Goal: Transaction & Acquisition: Purchase product/service

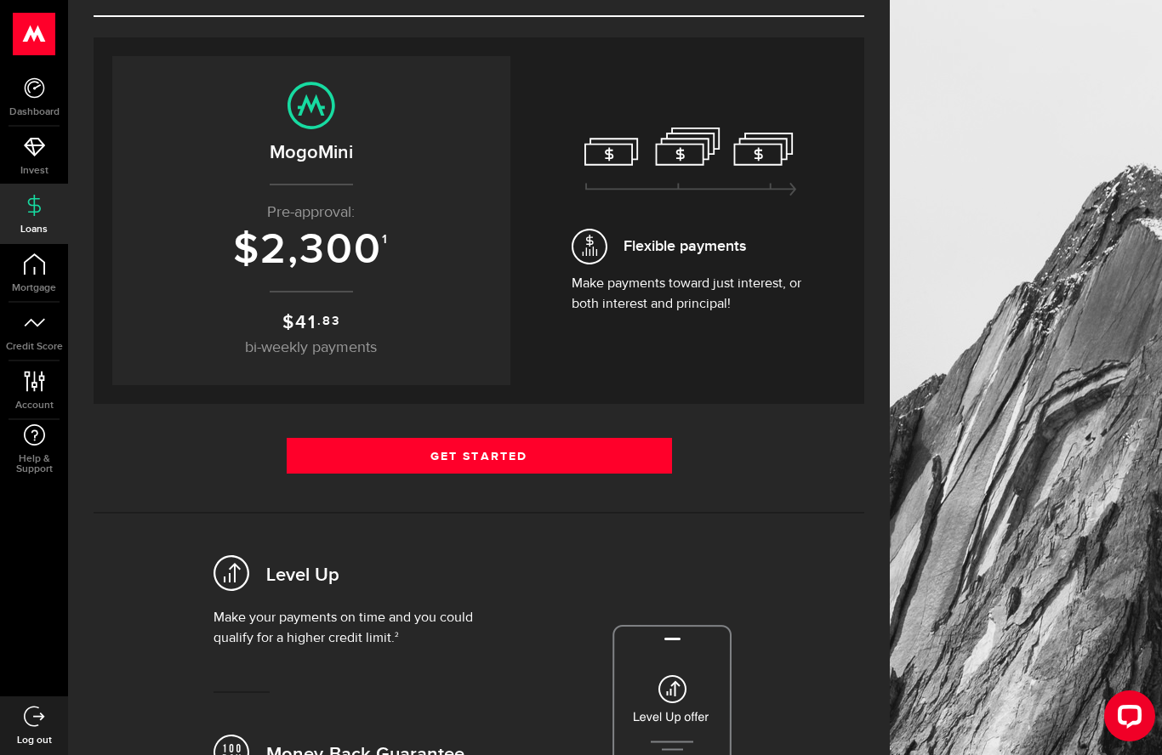
scroll to position [134, 0]
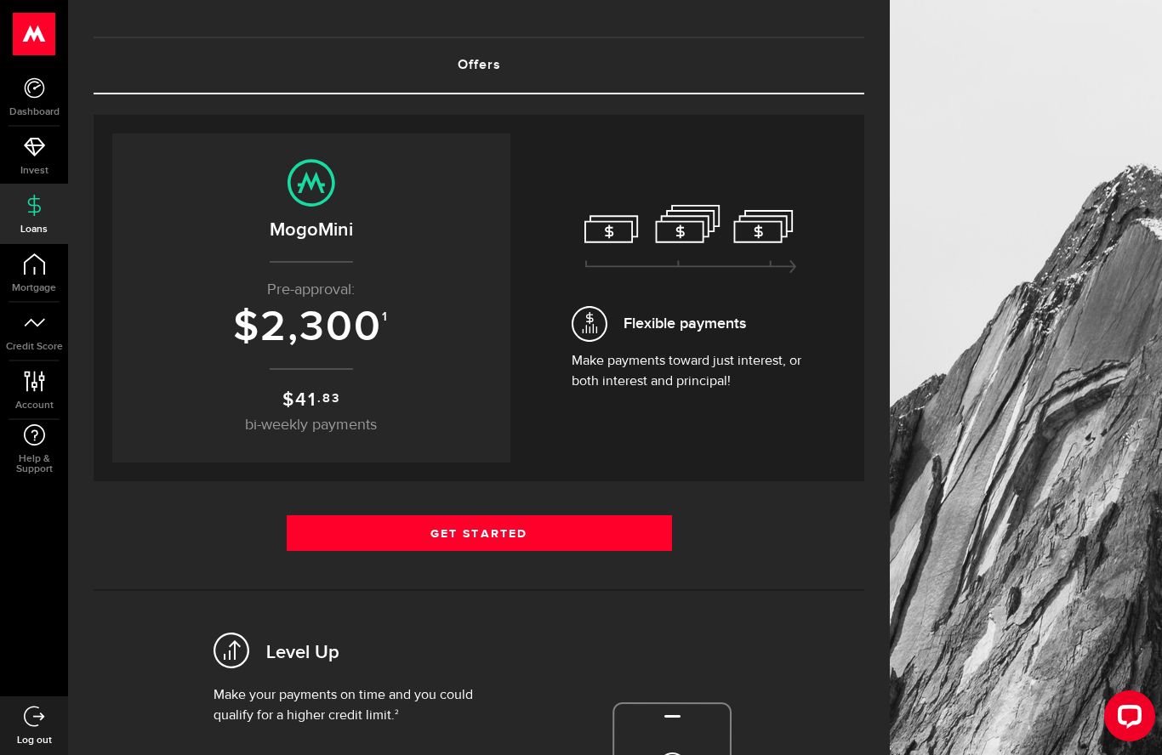
scroll to position [37, 0]
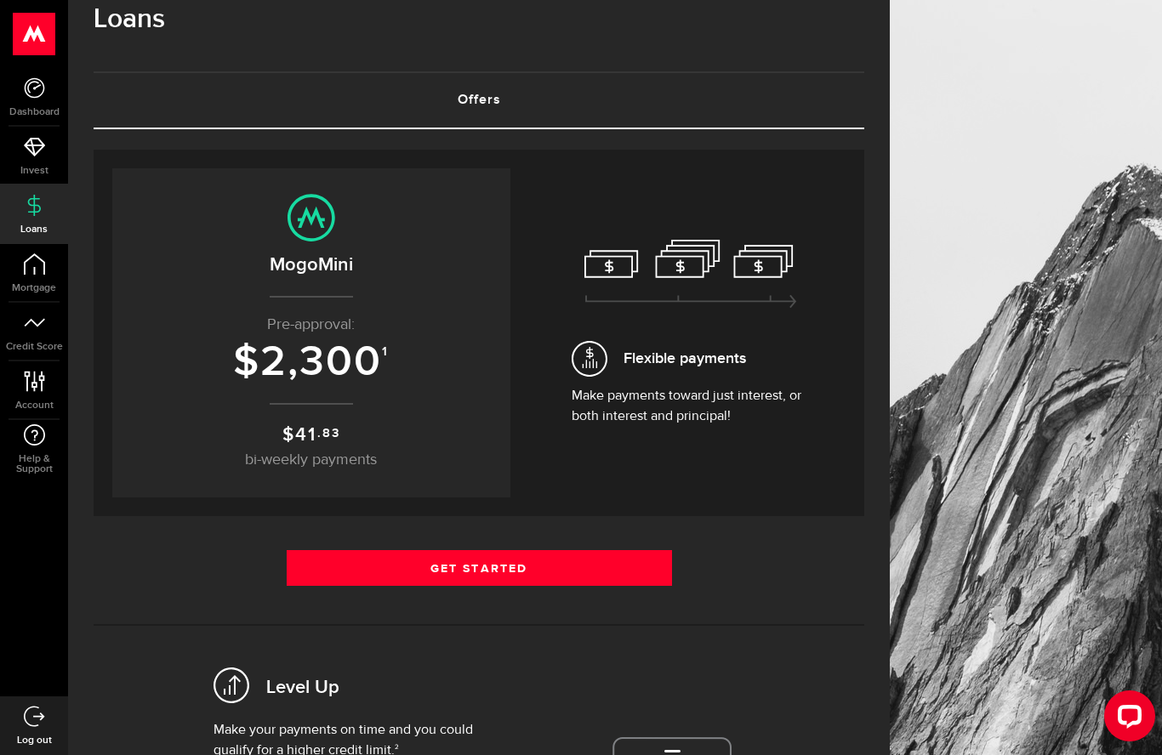
click at [728, 394] on p "Make payments toward just interest, or both interest and principal!" at bounding box center [691, 406] width 238 height 41
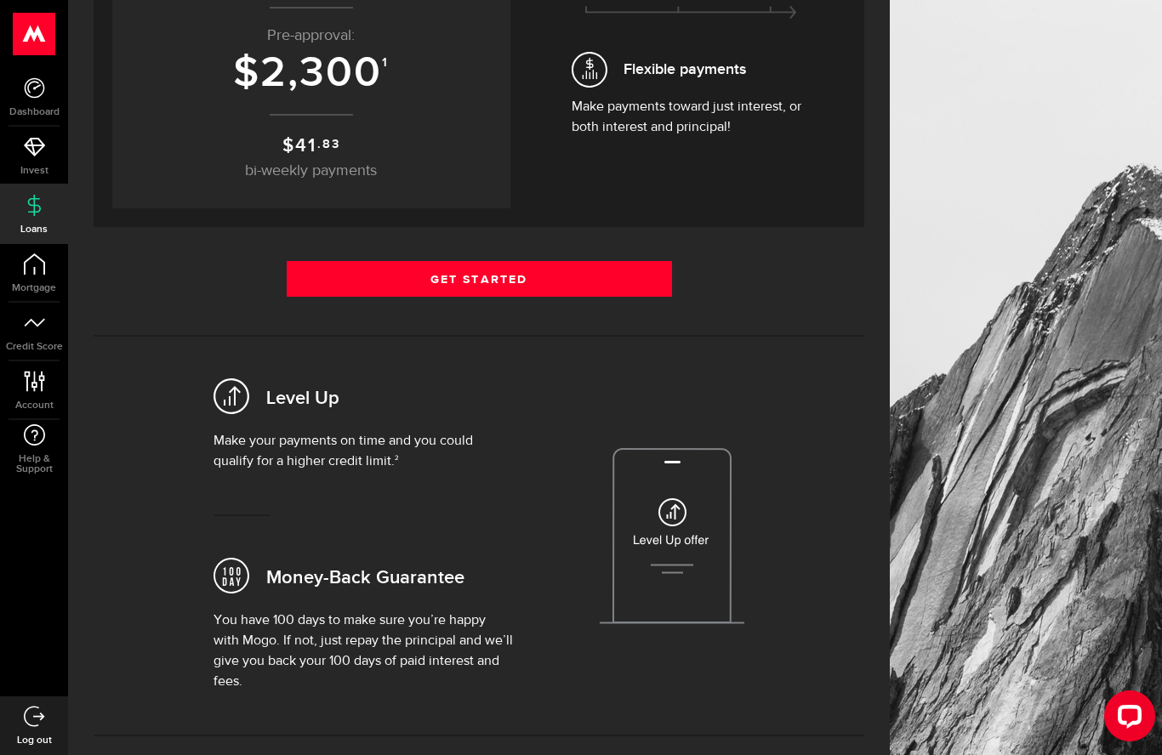
scroll to position [325, 0]
click at [345, 275] on link "Get Started" at bounding box center [479, 280] width 385 height 36
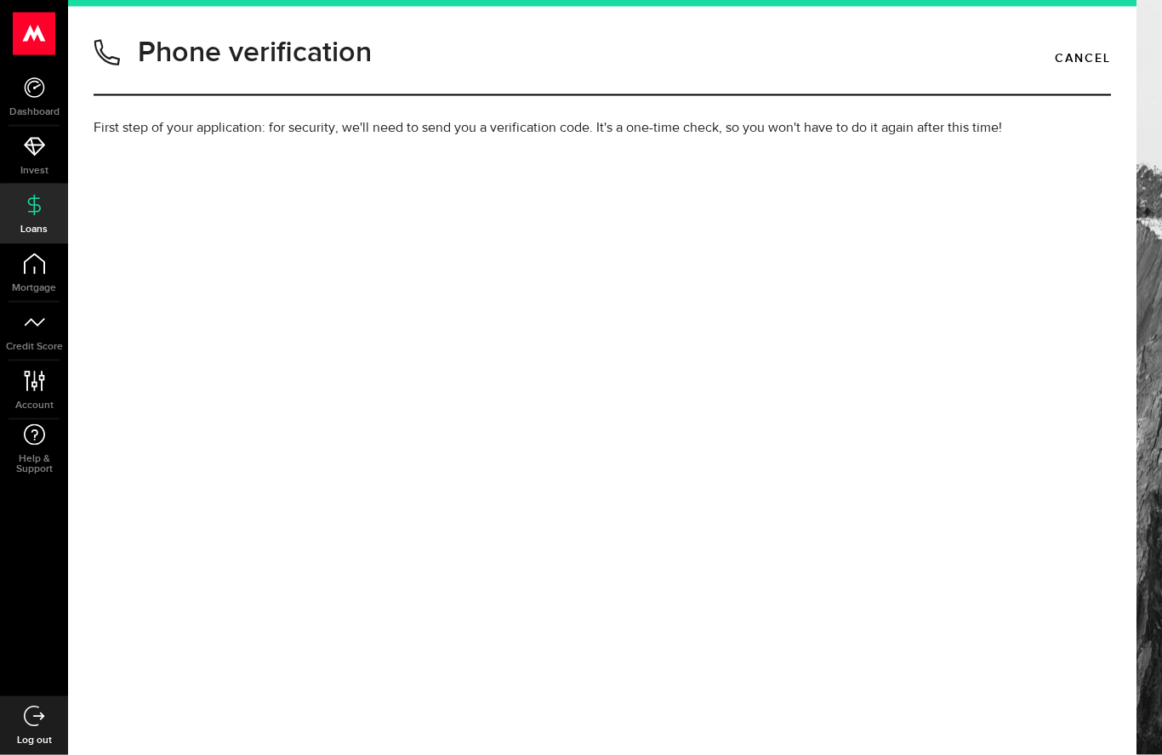
scroll to position [74, 0]
type input "(416) 476-5515"
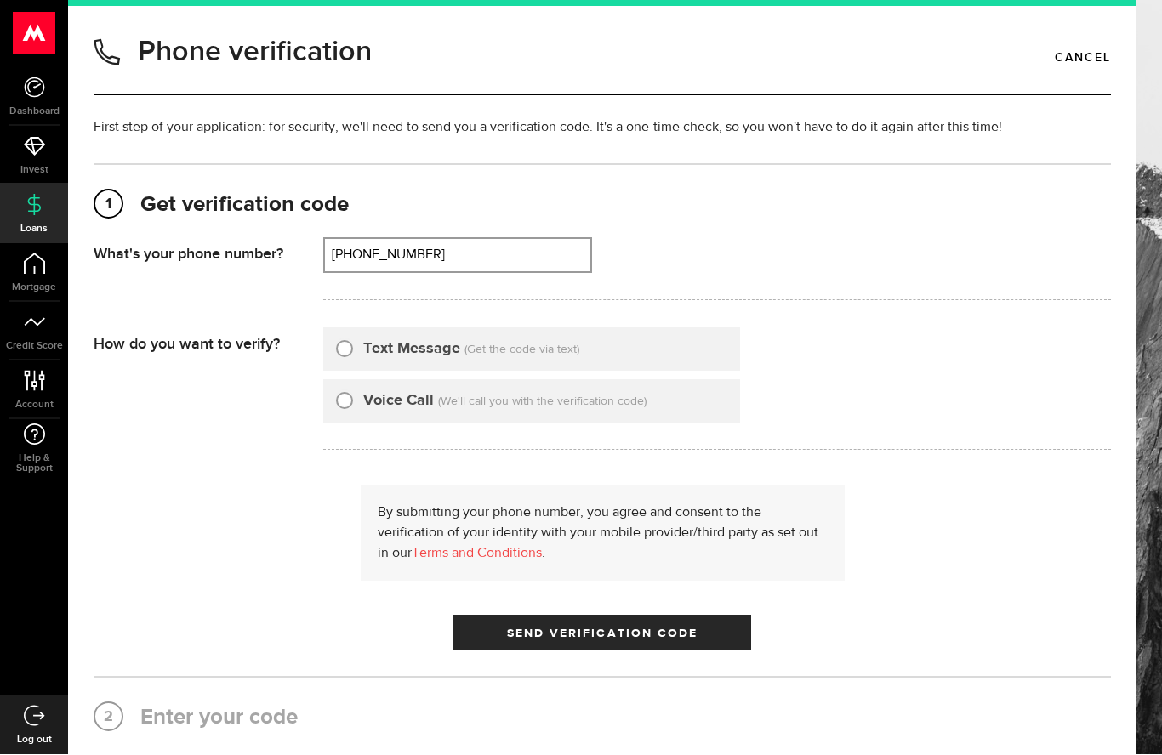
click at [339, 339] on input "Text Message" at bounding box center [344, 347] width 17 height 17
radio input "true"
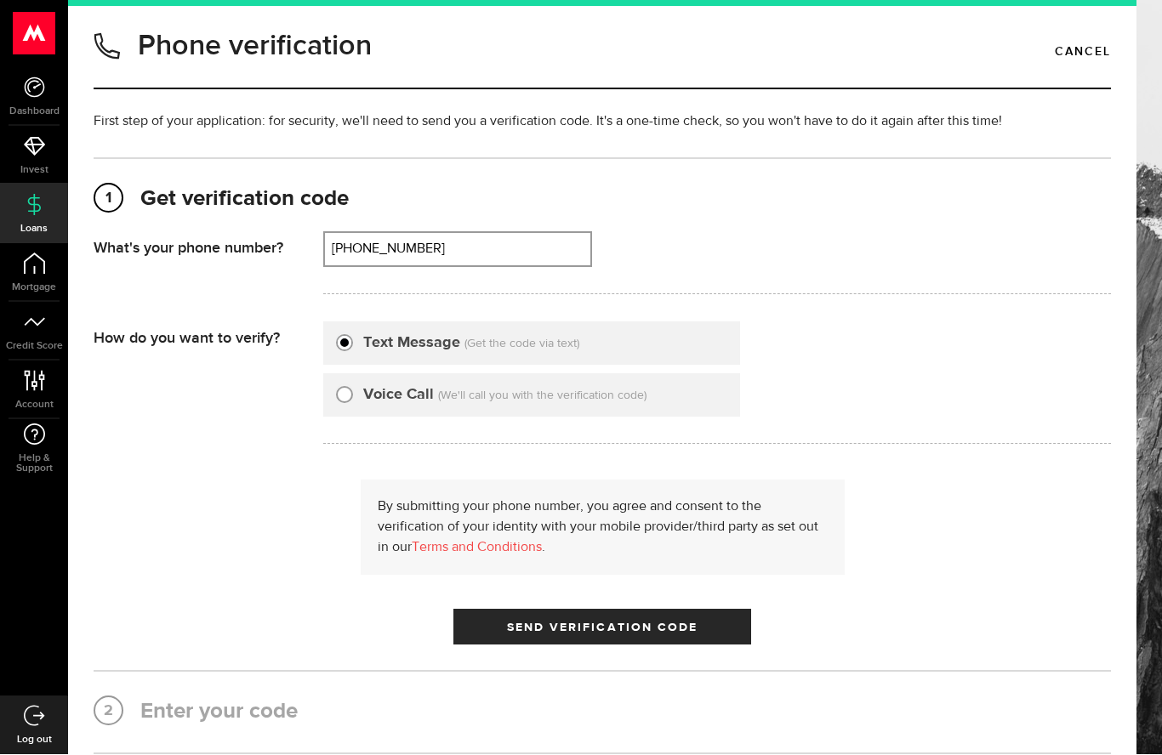
scroll to position [8, 0]
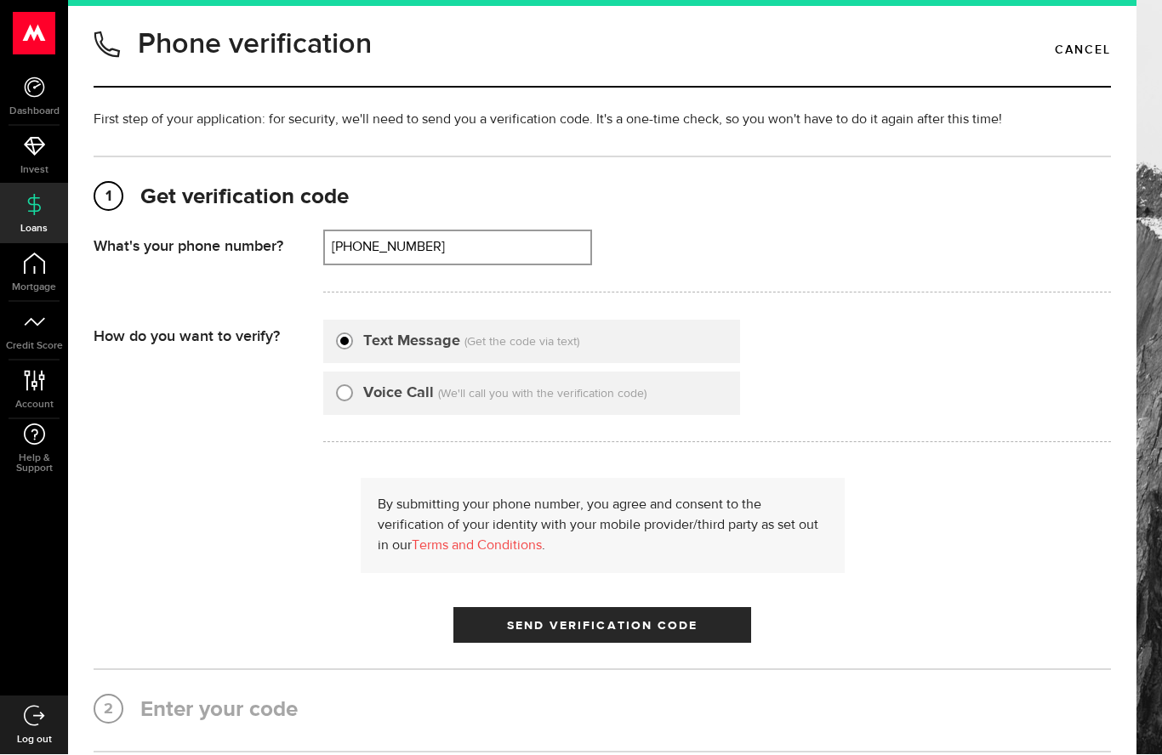
click at [685, 621] on span "Send Verification Code" at bounding box center [602, 627] width 191 height 12
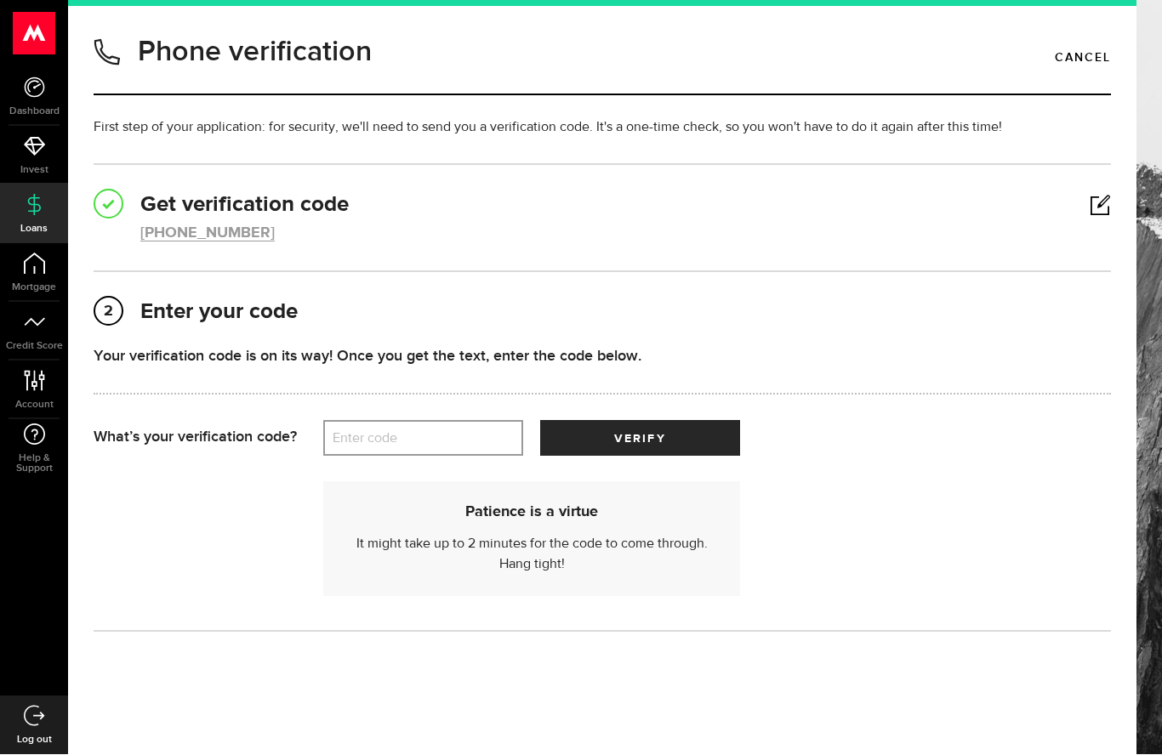
click at [355, 422] on label "Enter code" at bounding box center [423, 439] width 200 height 35
click at [355, 421] on input "Enter code" at bounding box center [423, 439] width 200 height 36
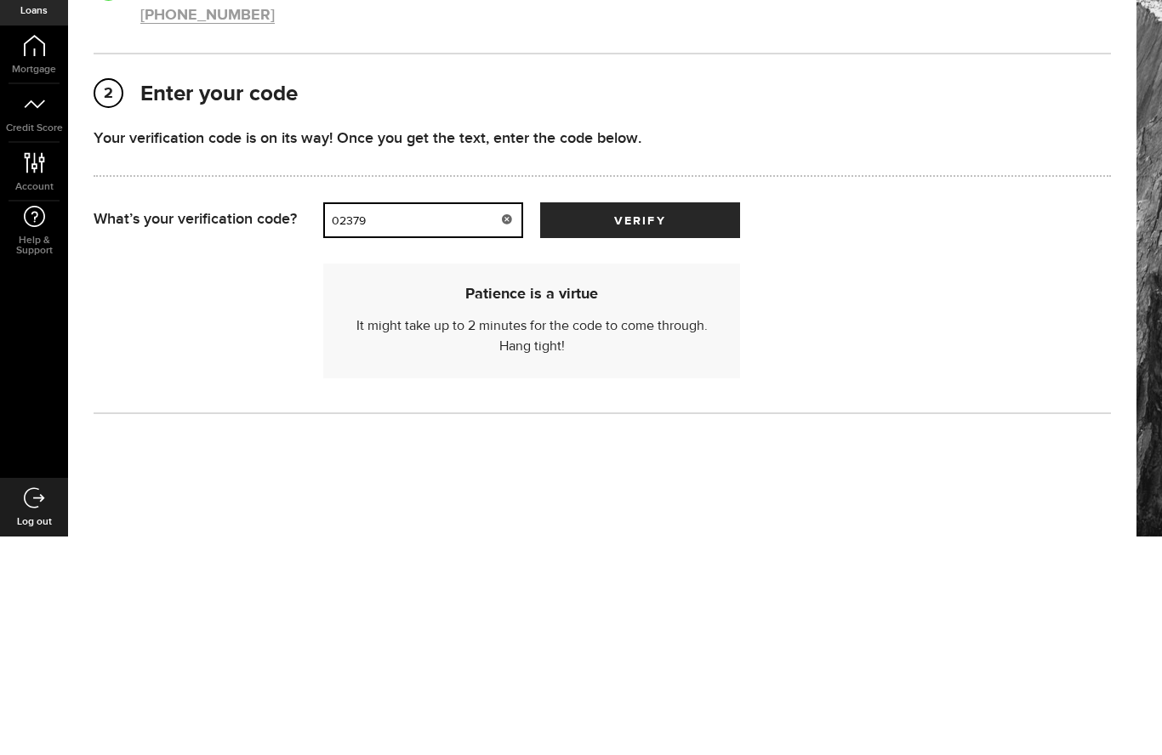
type input "02379"
click at [681, 421] on button "verify" at bounding box center [640, 439] width 200 height 36
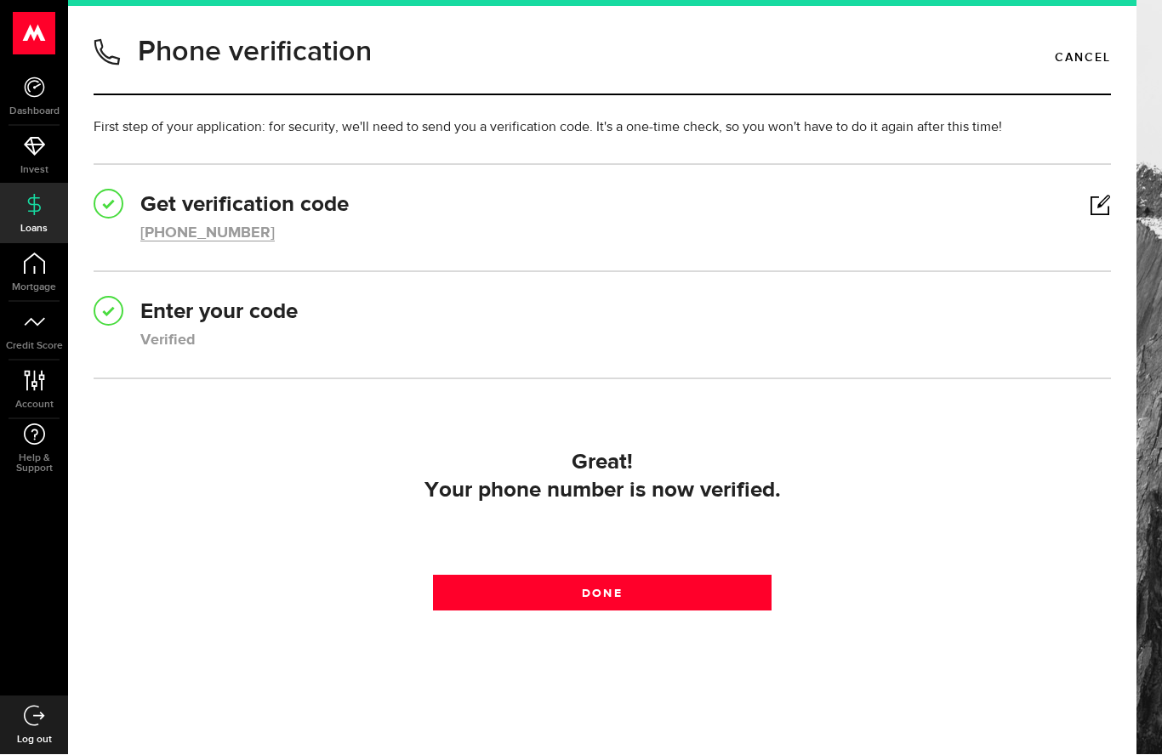
click at [688, 576] on link "Done" at bounding box center [602, 594] width 339 height 36
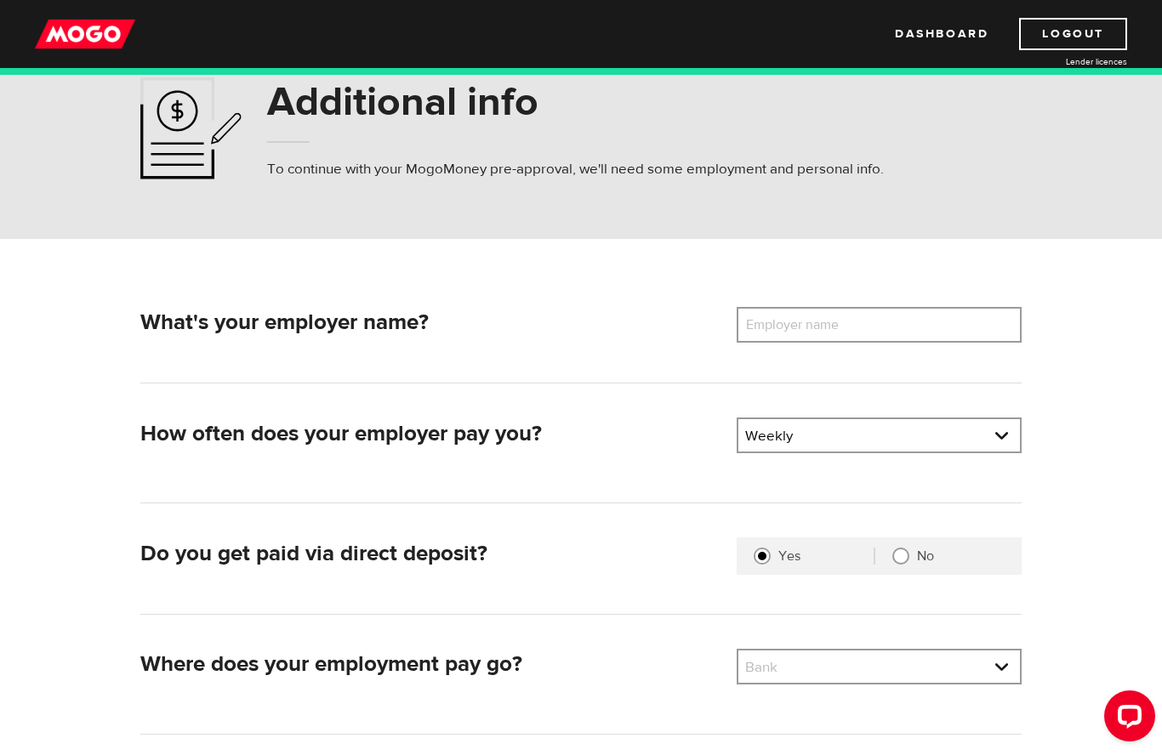
scroll to position [62, 0]
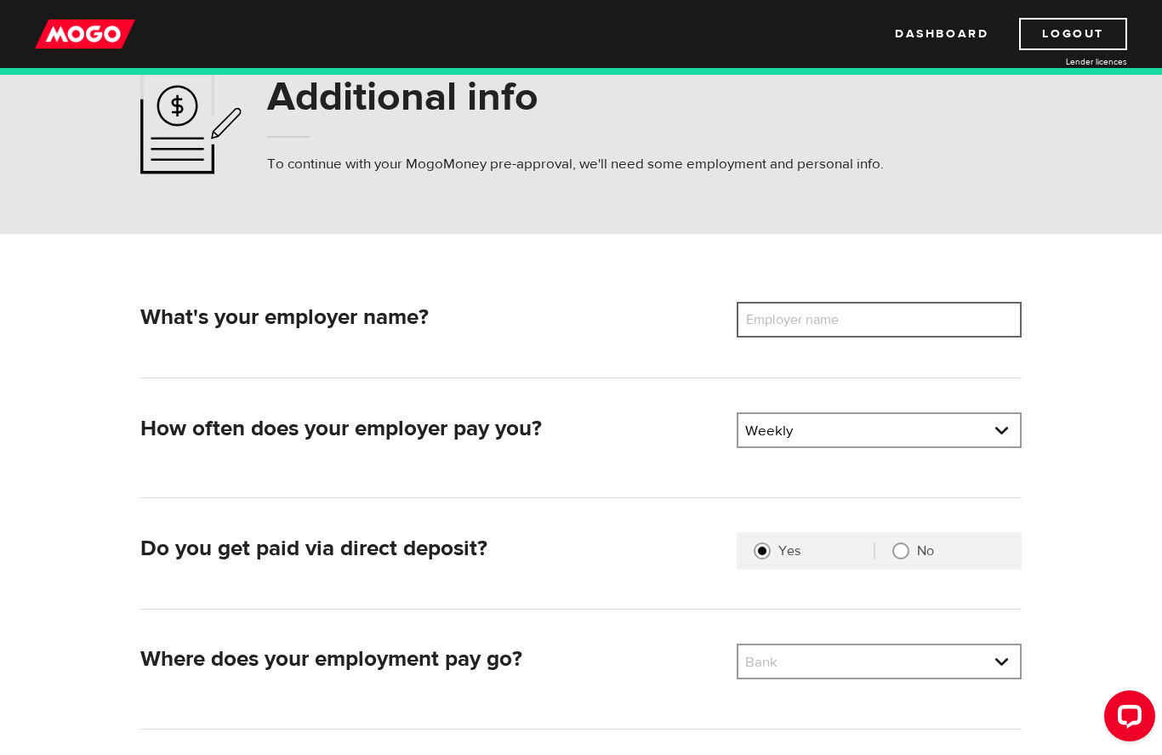
click at [931, 318] on input "Employer name" at bounding box center [879, 320] width 285 height 36
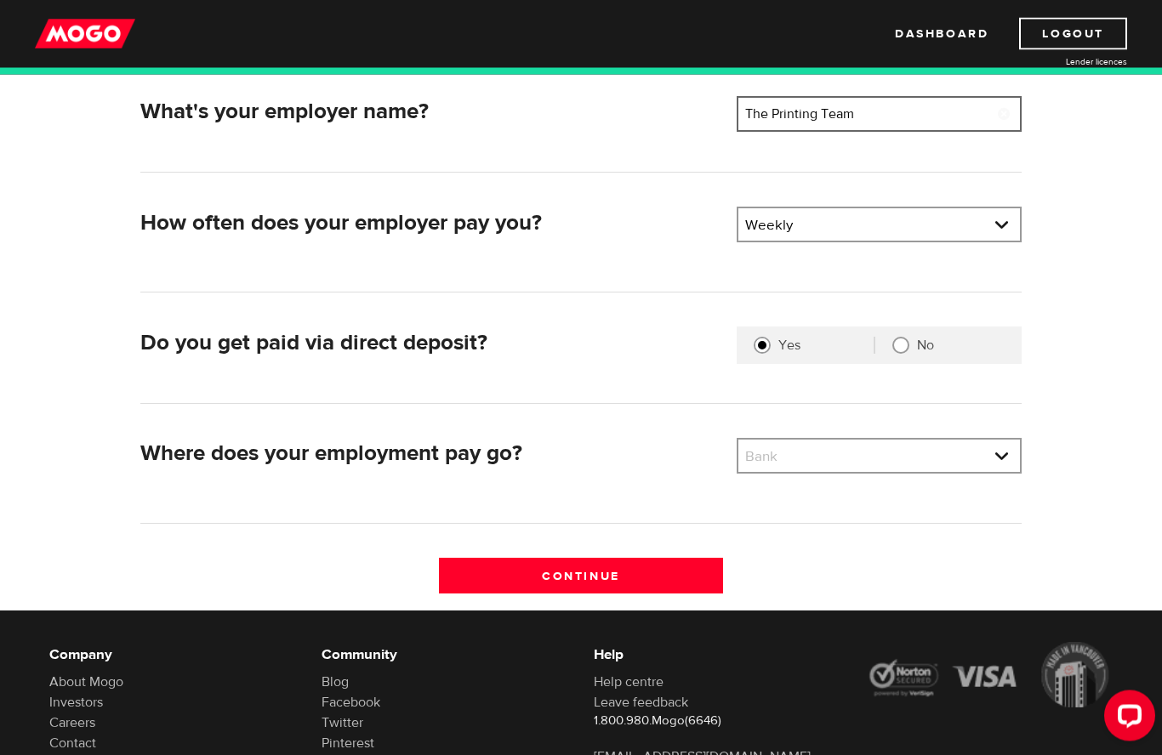
scroll to position [268, 0]
type input "The Printing Team"
click at [1000, 461] on select "Bank BMO / Bank of Montreal CIBC / Canadian Imperial Bank of Commerce CWB / Can…" at bounding box center [879, 458] width 282 height 36
select select "1"
click at [1008, 229] on select "Pay frequency Weekly Bi-Weekly Semi-Monthly Monthly" at bounding box center [879, 226] width 282 height 36
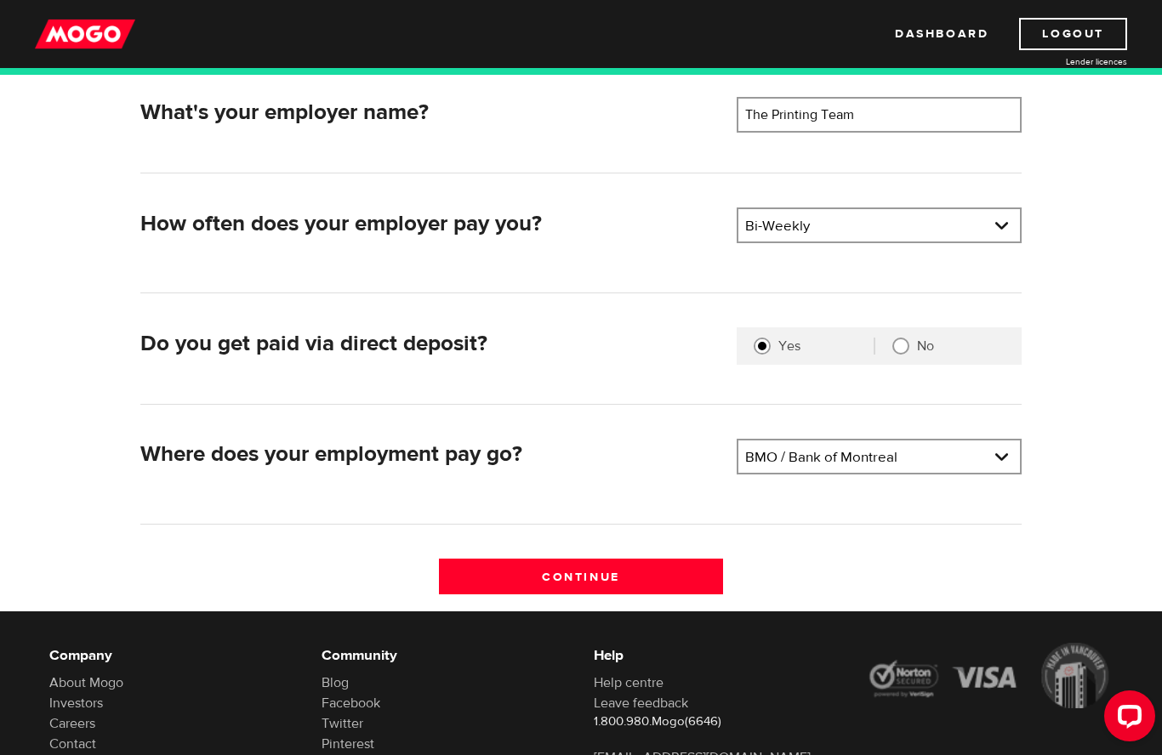
scroll to position [277, 0]
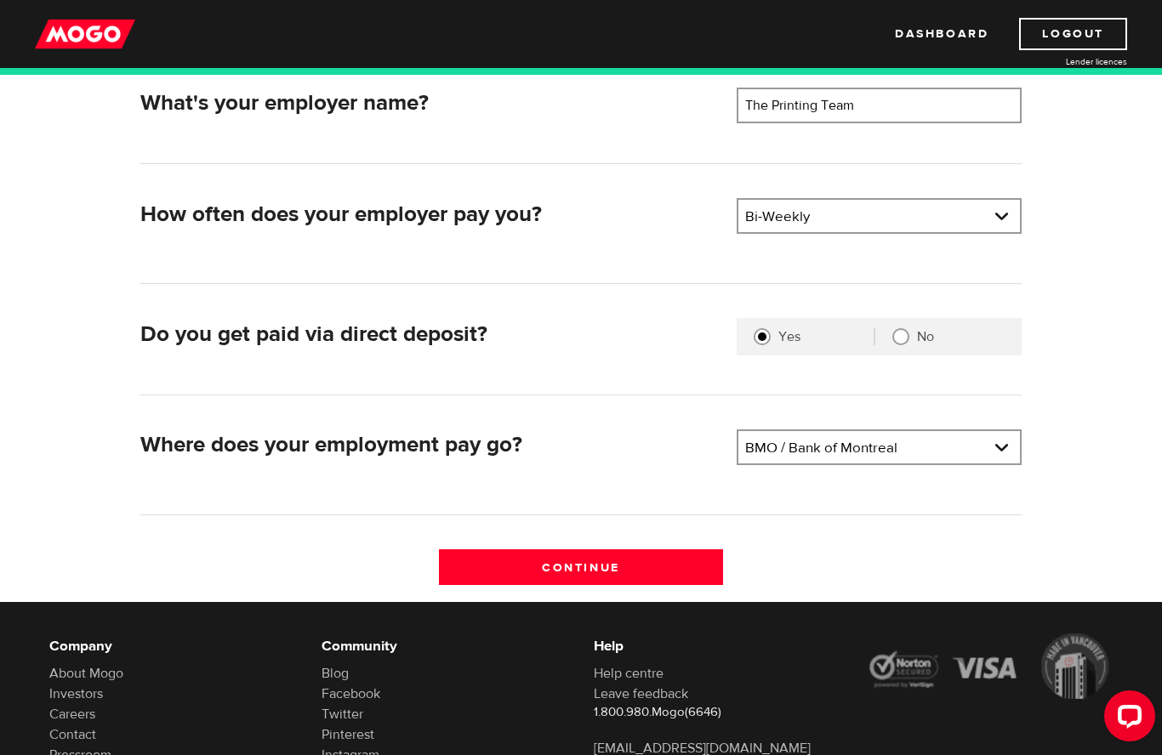
click at [982, 222] on select "Pay frequency Weekly Bi-Weekly Semi-Monthly Monthly" at bounding box center [879, 218] width 282 height 36
select select "1"
click at [693, 563] on input "Continue" at bounding box center [581, 568] width 285 height 36
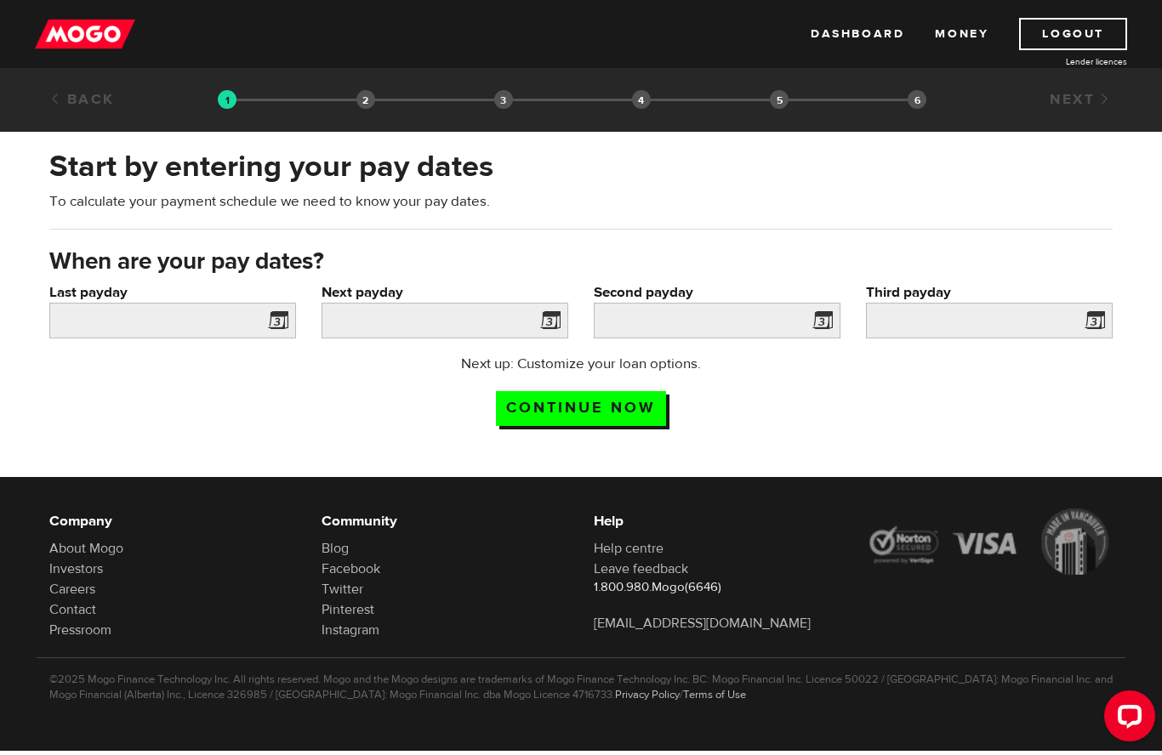
click at [274, 322] on span at bounding box center [275, 323] width 26 height 27
click at [274, 321] on span at bounding box center [275, 323] width 26 height 27
click at [260, 307] on input "Last payday" at bounding box center [172, 321] width 247 height 36
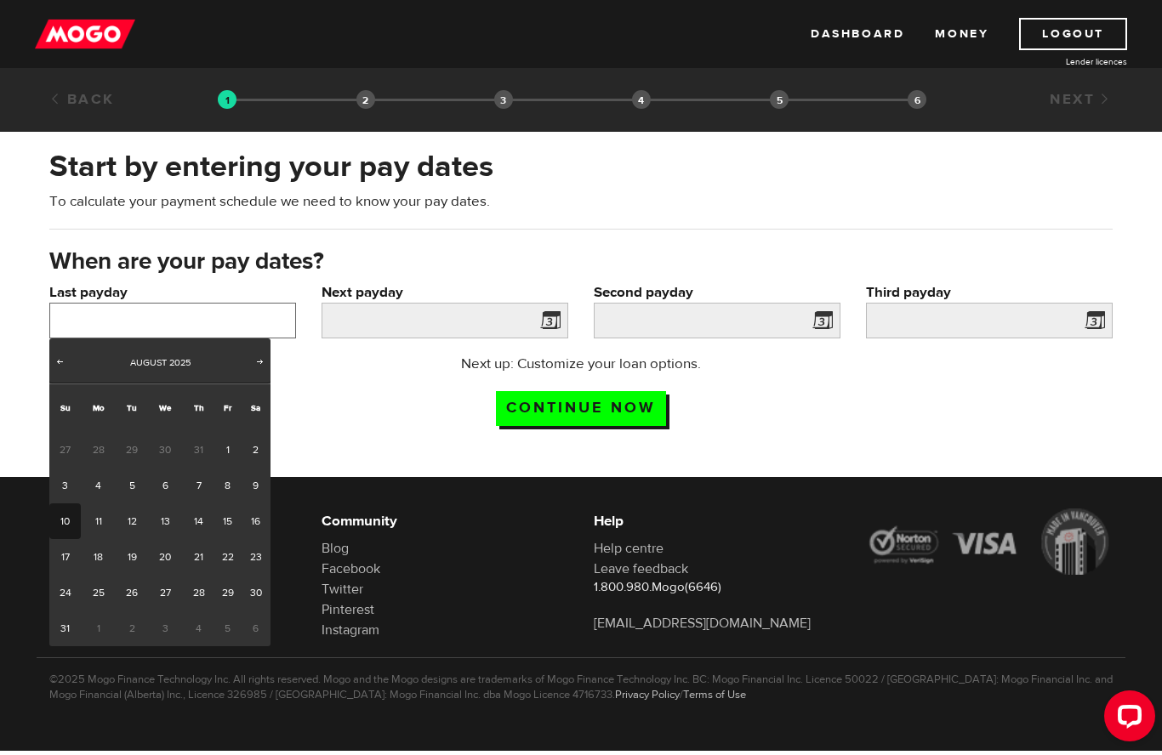
click at [260, 312] on input "Last payday" at bounding box center [172, 321] width 247 height 36
click at [62, 362] on span "Prev" at bounding box center [60, 362] width 14 height 14
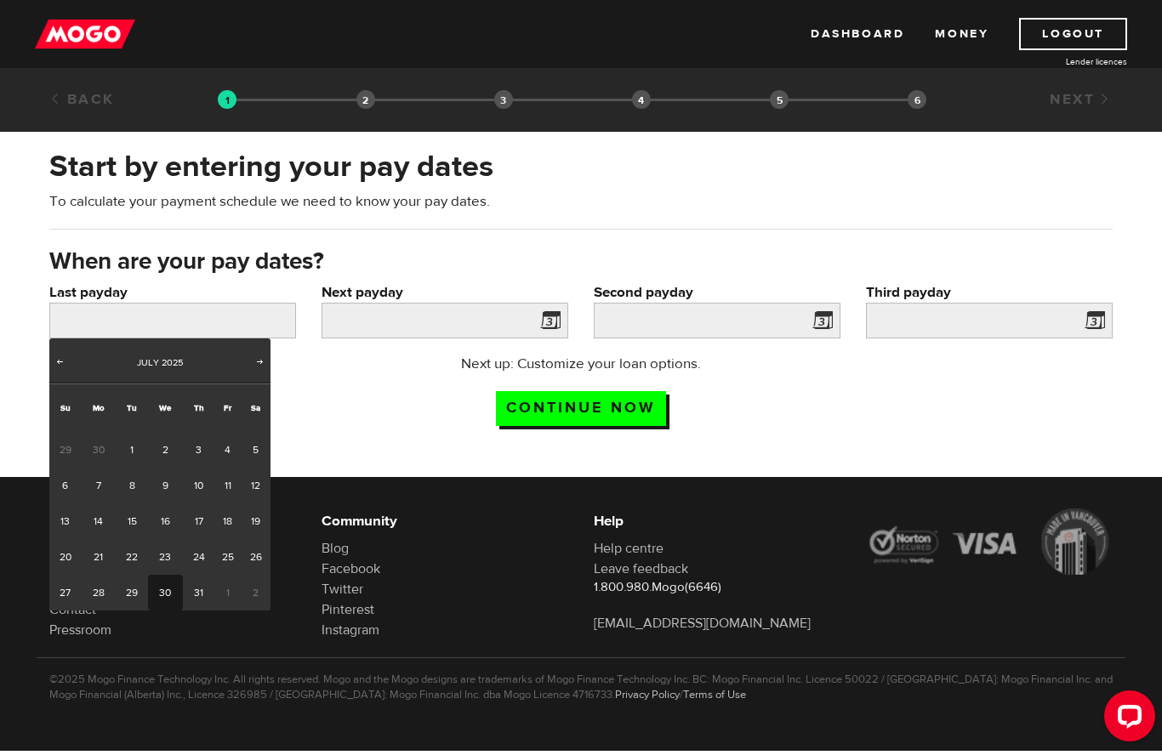
click at [163, 588] on link "30" at bounding box center [165, 593] width 35 height 36
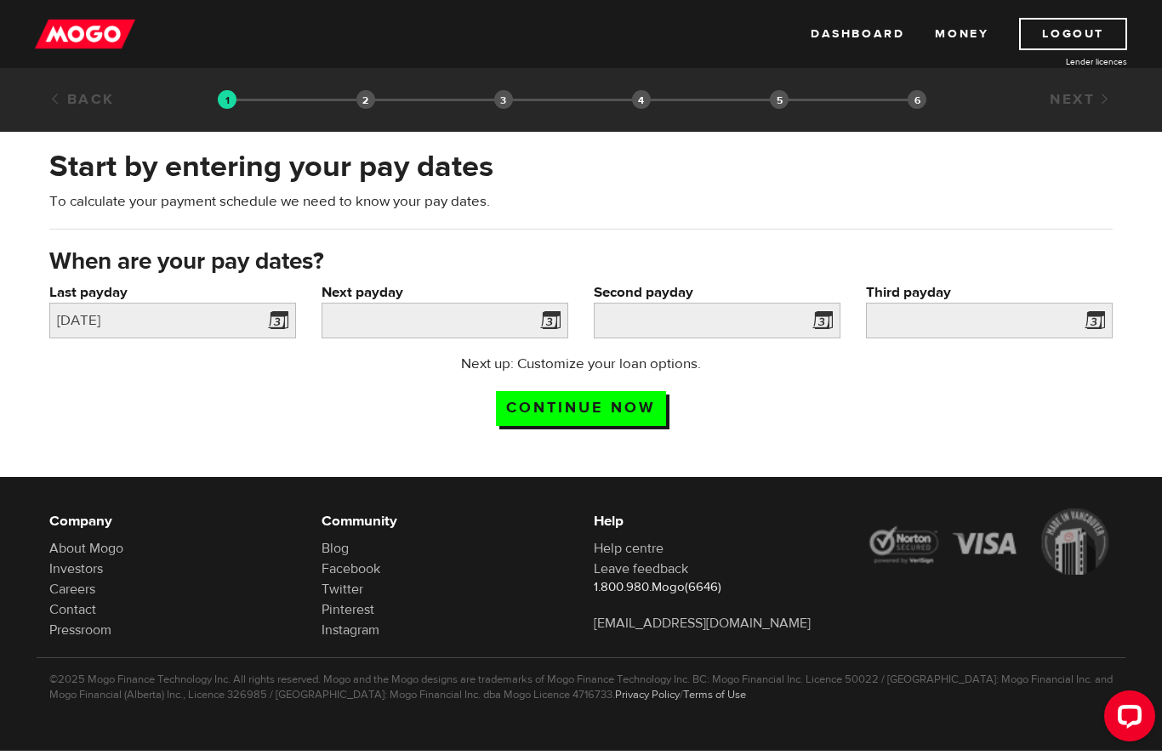
click at [277, 328] on span at bounding box center [275, 323] width 26 height 27
click at [183, 319] on input "2025/07/30" at bounding box center [172, 321] width 247 height 36
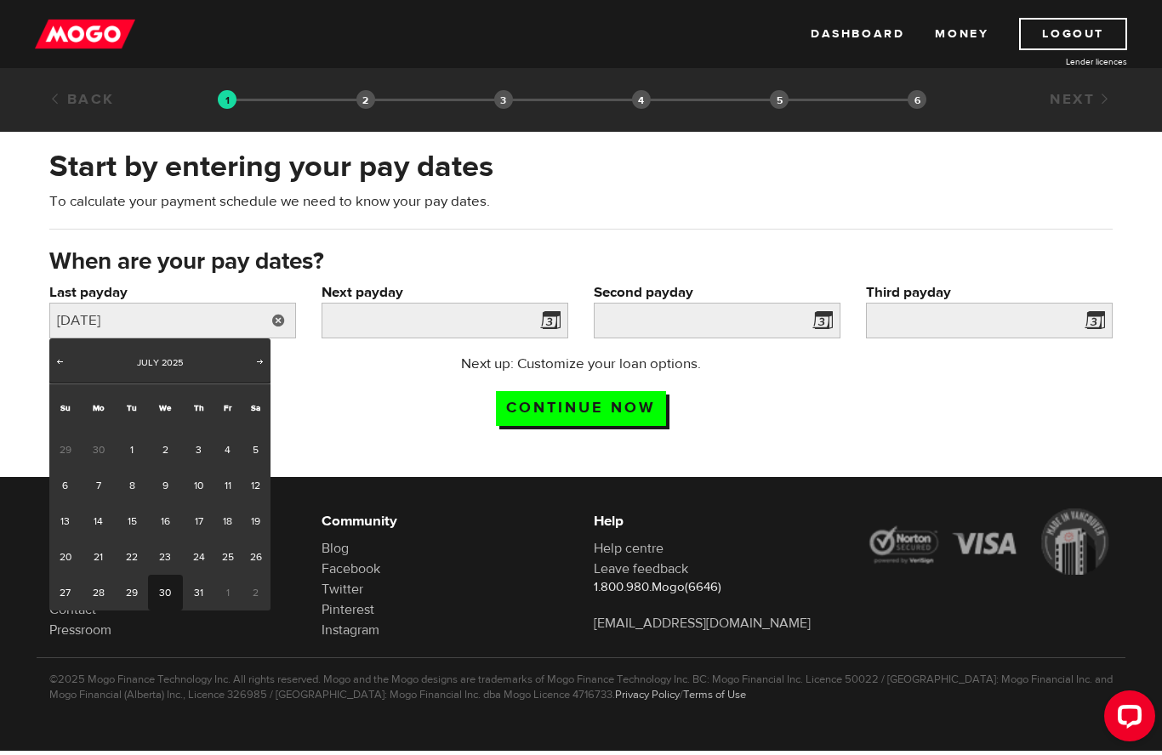
click at [92, 589] on link "28" at bounding box center [98, 593] width 35 height 36
type input "2025/07/28"
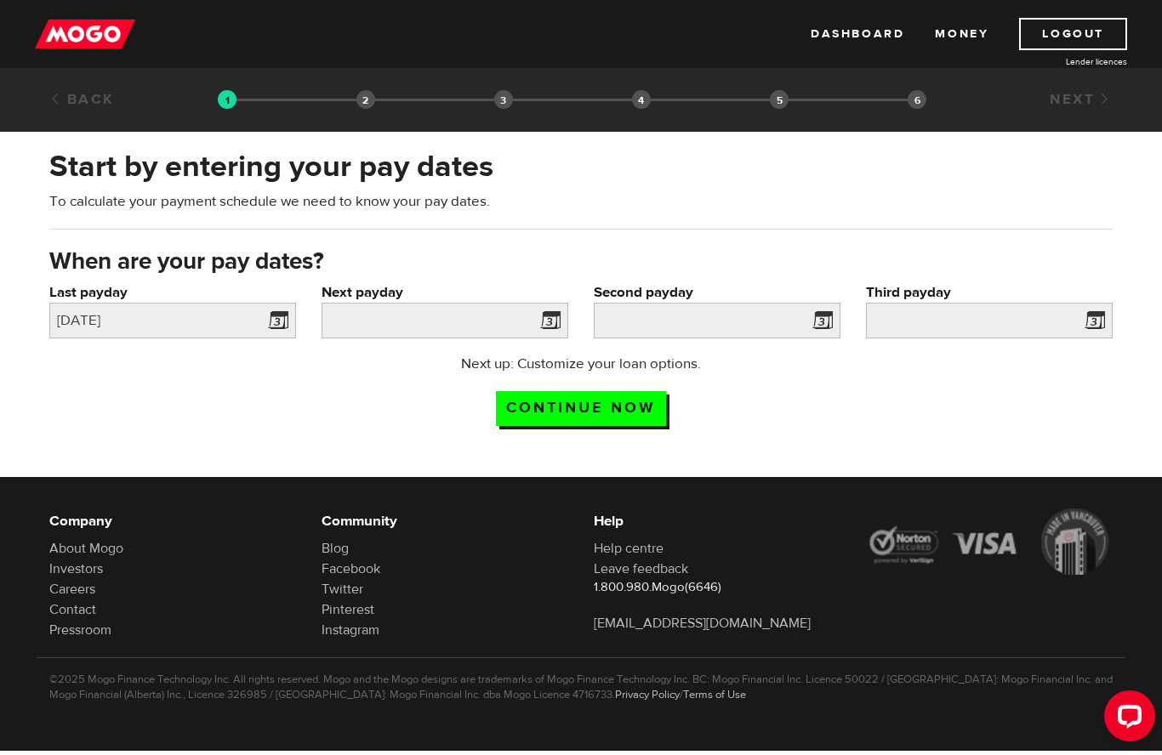
click at [556, 319] on span at bounding box center [547, 323] width 26 height 27
click at [547, 328] on span at bounding box center [547, 323] width 26 height 27
click at [556, 322] on span at bounding box center [547, 323] width 26 height 27
click at [555, 321] on span at bounding box center [547, 323] width 26 height 27
click at [552, 324] on span at bounding box center [547, 323] width 26 height 27
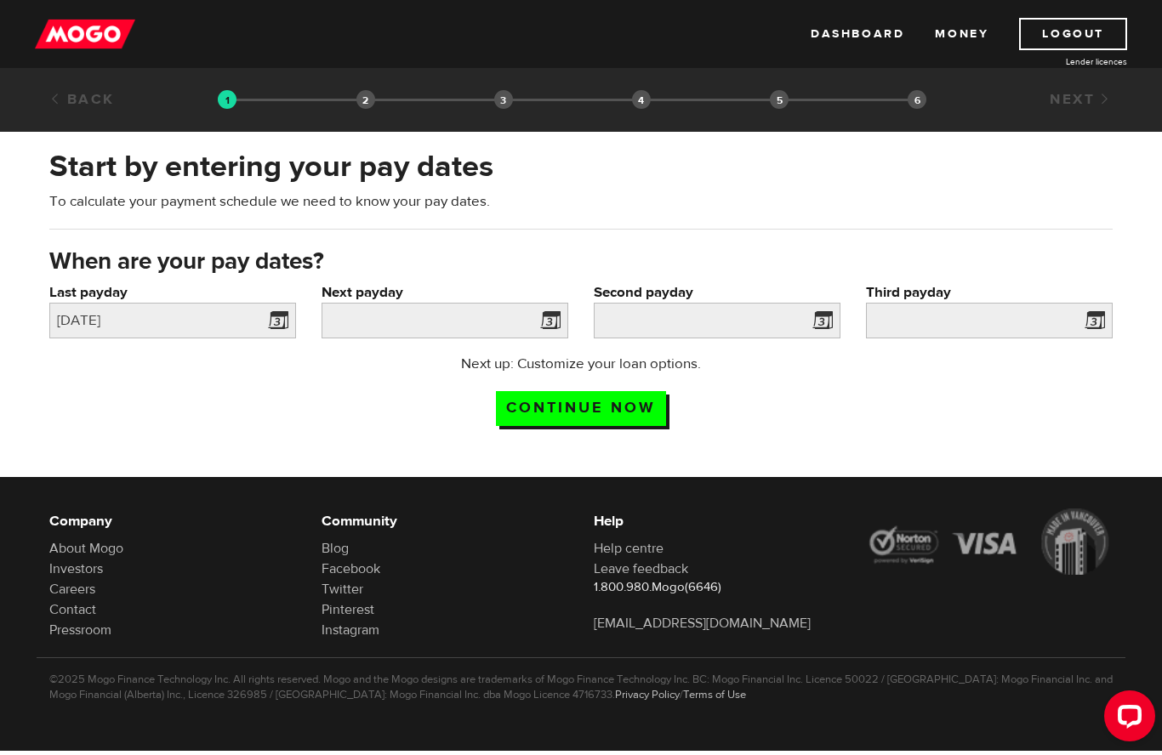
click at [550, 327] on span at bounding box center [547, 323] width 26 height 27
click at [552, 331] on span at bounding box center [547, 323] width 26 height 27
click at [368, 316] on input "Next payday" at bounding box center [445, 321] width 247 height 36
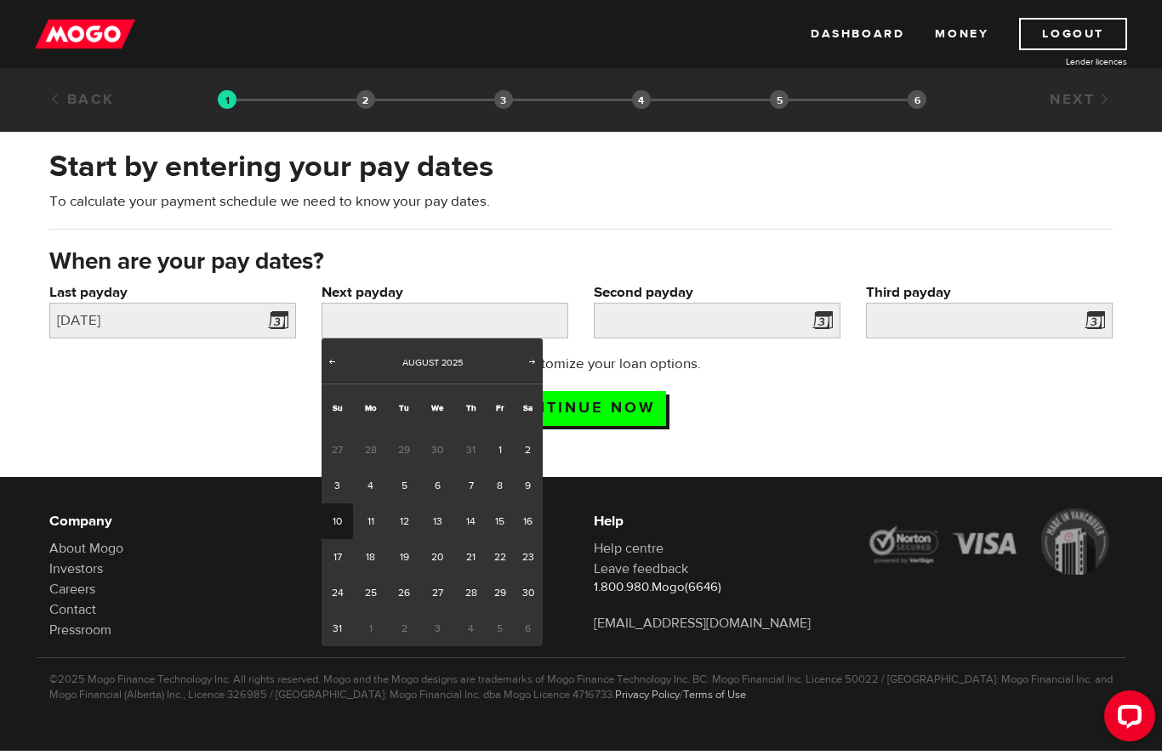
click at [503, 560] on link "22" at bounding box center [500, 557] width 26 height 36
type input "2025/08/22"
type input "2025/8/29"
type input "2025/9/5"
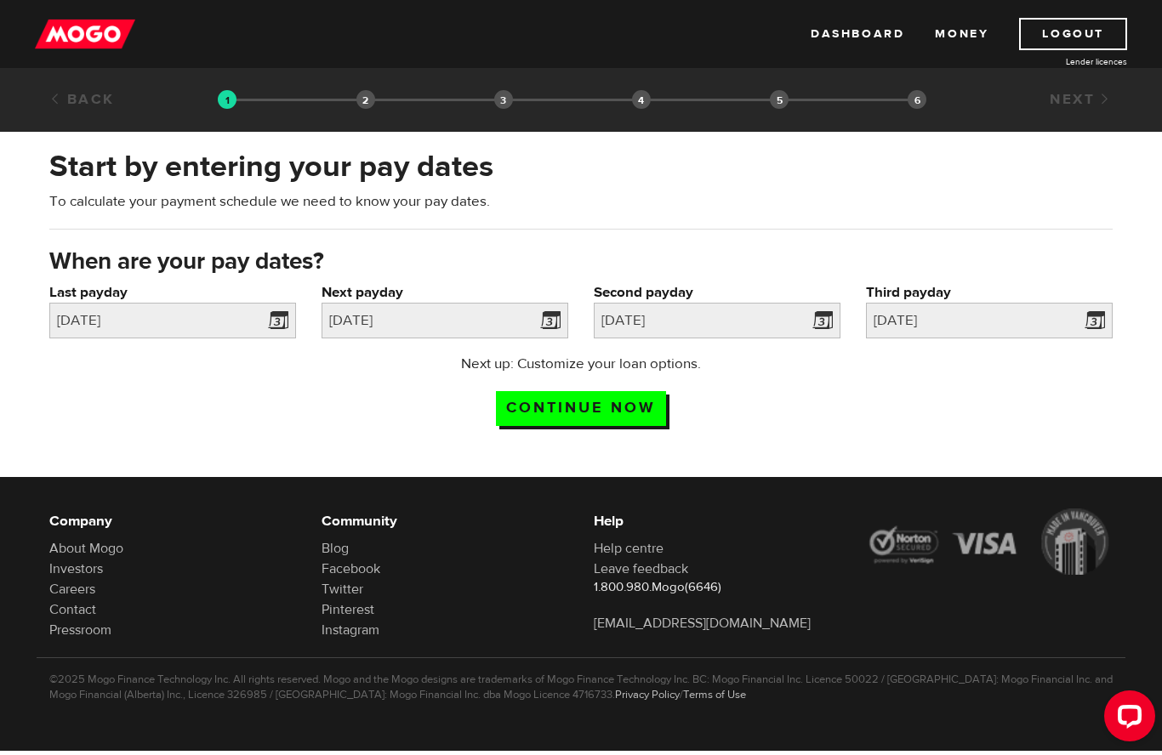
click at [630, 406] on input "Continue now" at bounding box center [581, 408] width 170 height 35
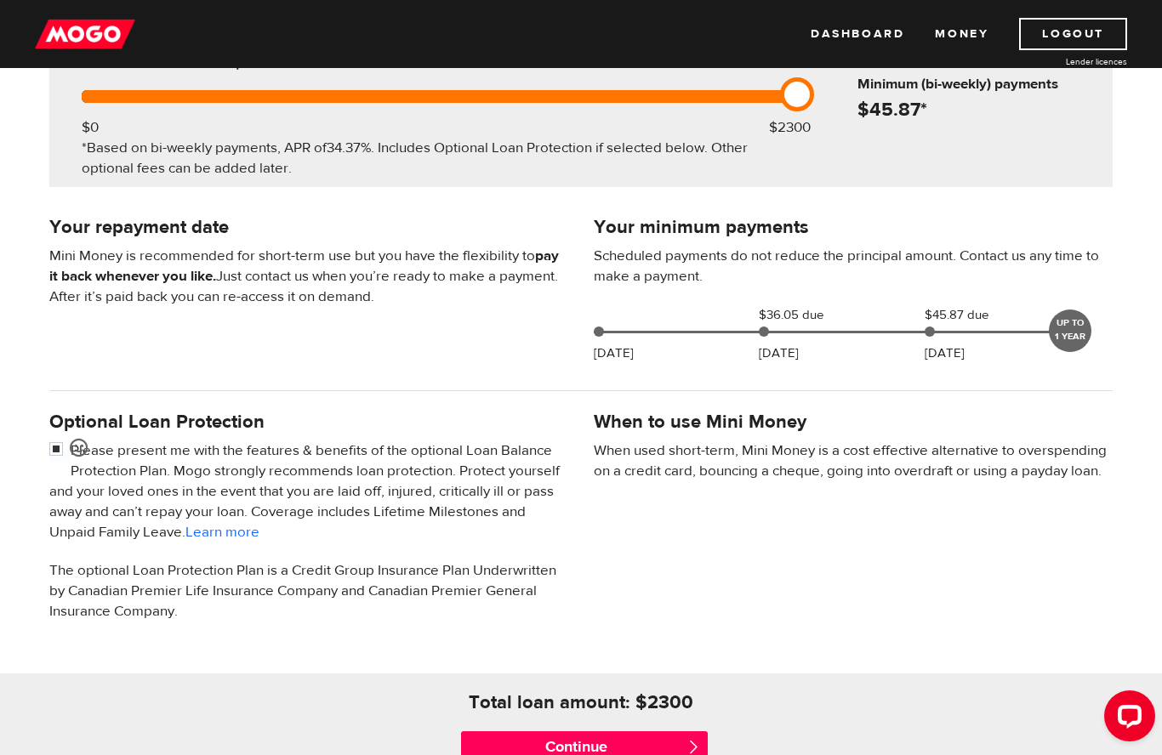
scroll to position [245, 0]
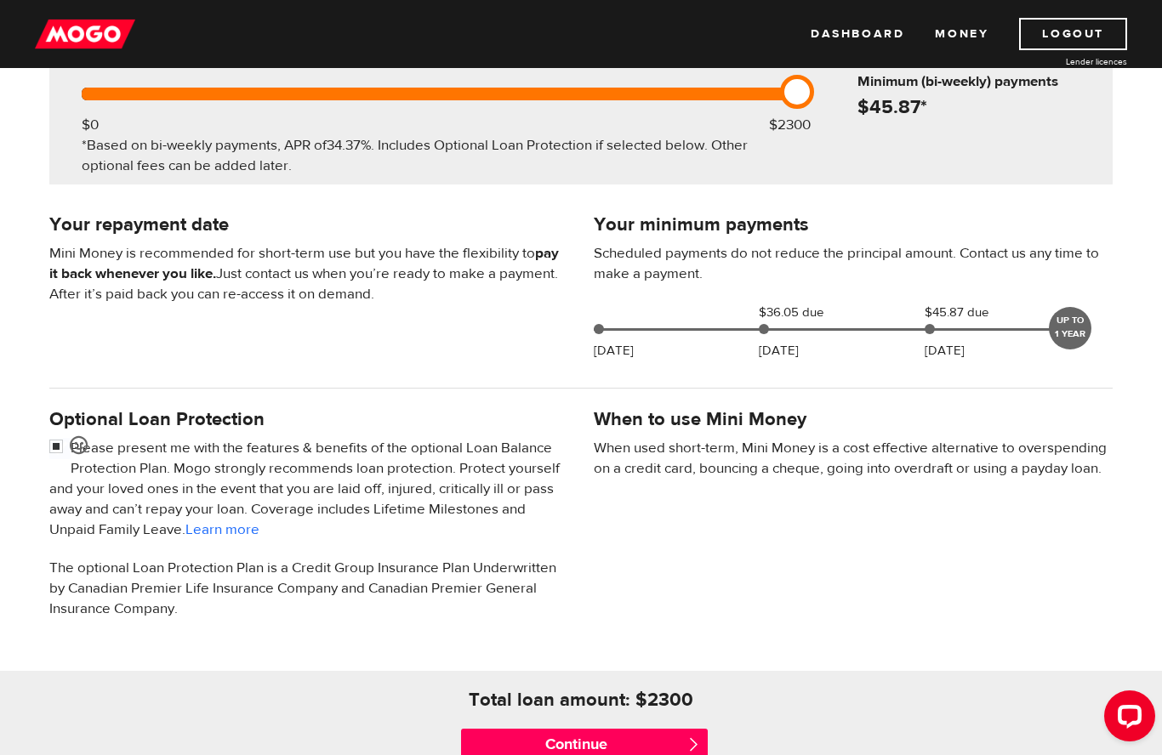
click at [1064, 326] on div "UP TO 1 YEAR" at bounding box center [1070, 328] width 43 height 43
click at [1049, 326] on div "UP TO 1 YEAR" at bounding box center [1070, 328] width 43 height 43
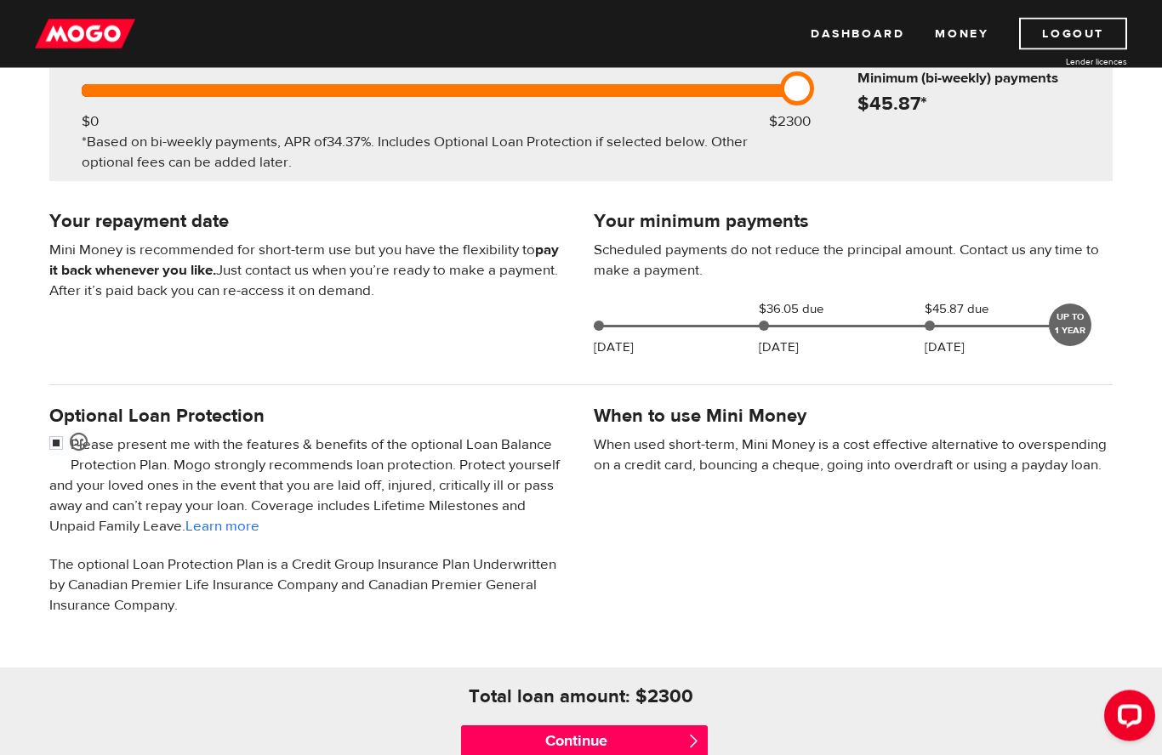
scroll to position [248, 0]
click at [646, 734] on input "Continue" at bounding box center [584, 743] width 247 height 34
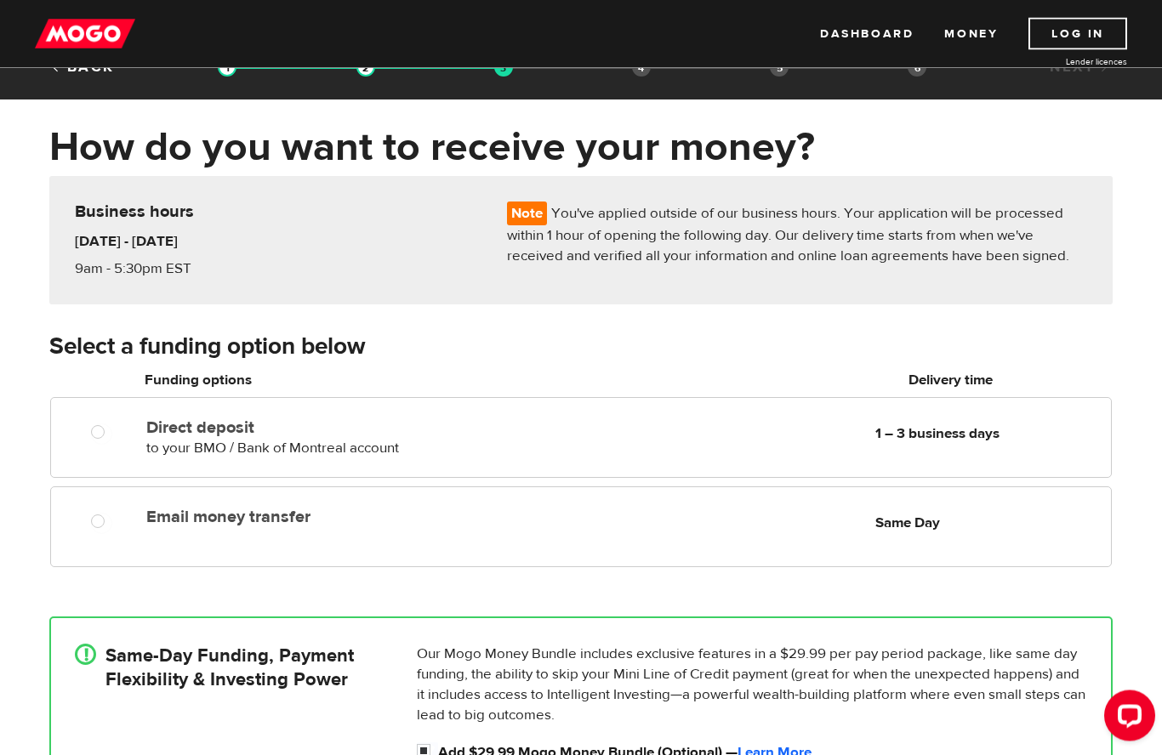
scroll to position [40, 0]
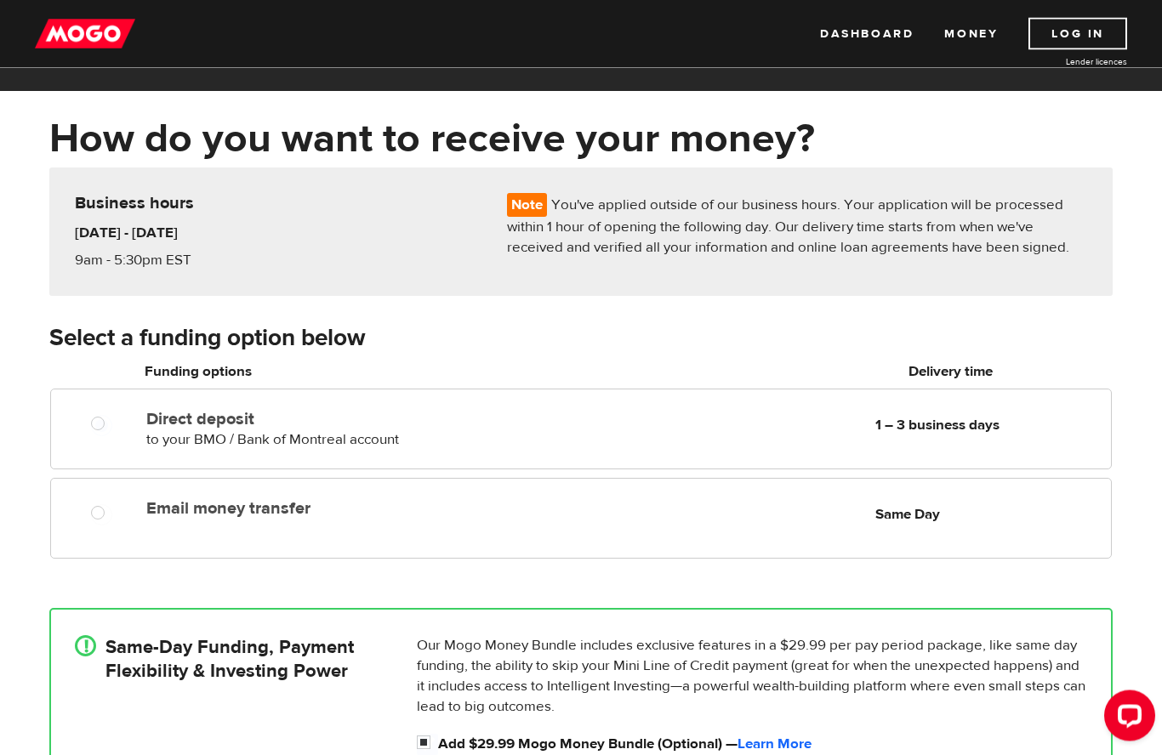
click at [91, 432] on div at bounding box center [103, 426] width 25 height 21
radio input "true"
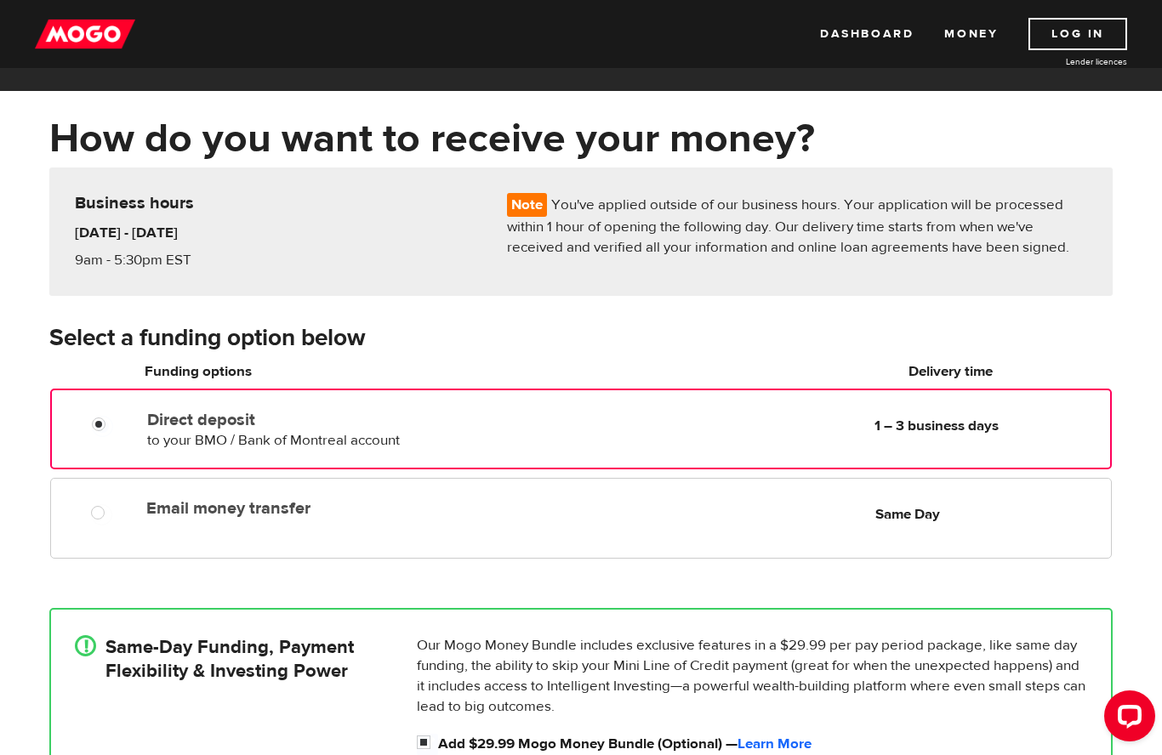
click at [82, 515] on div at bounding box center [104, 515] width 102 height 21
radio input "true"
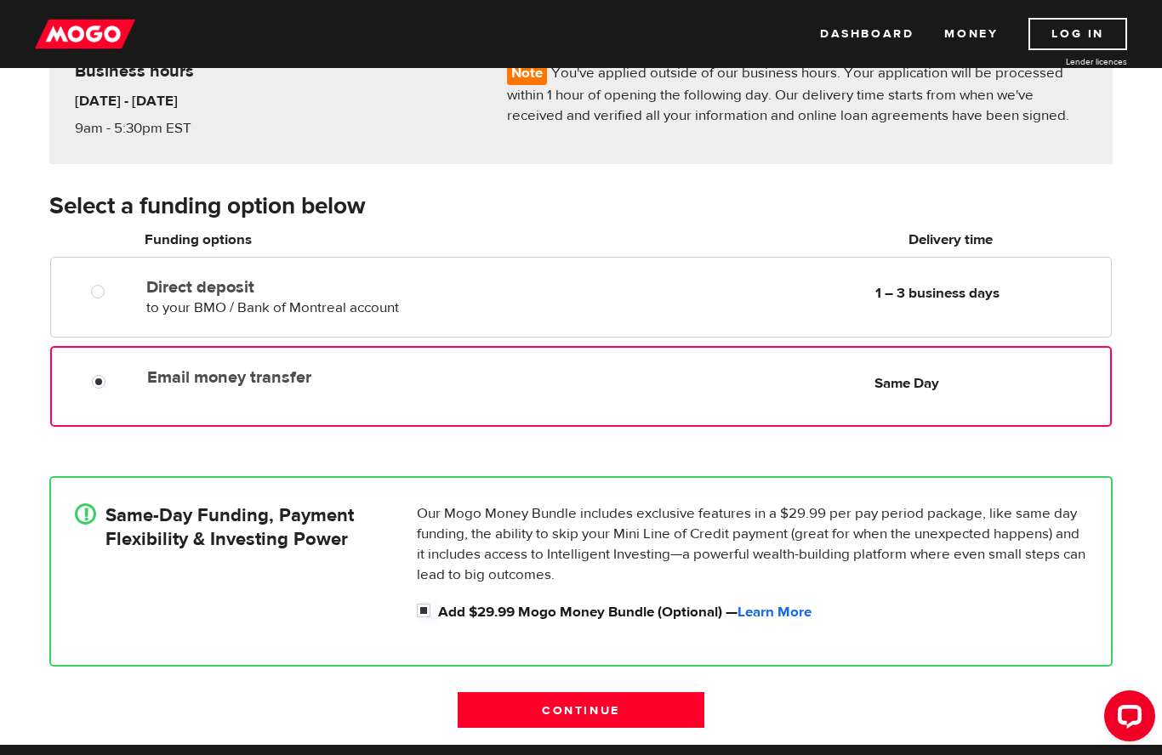
scroll to position [151, 0]
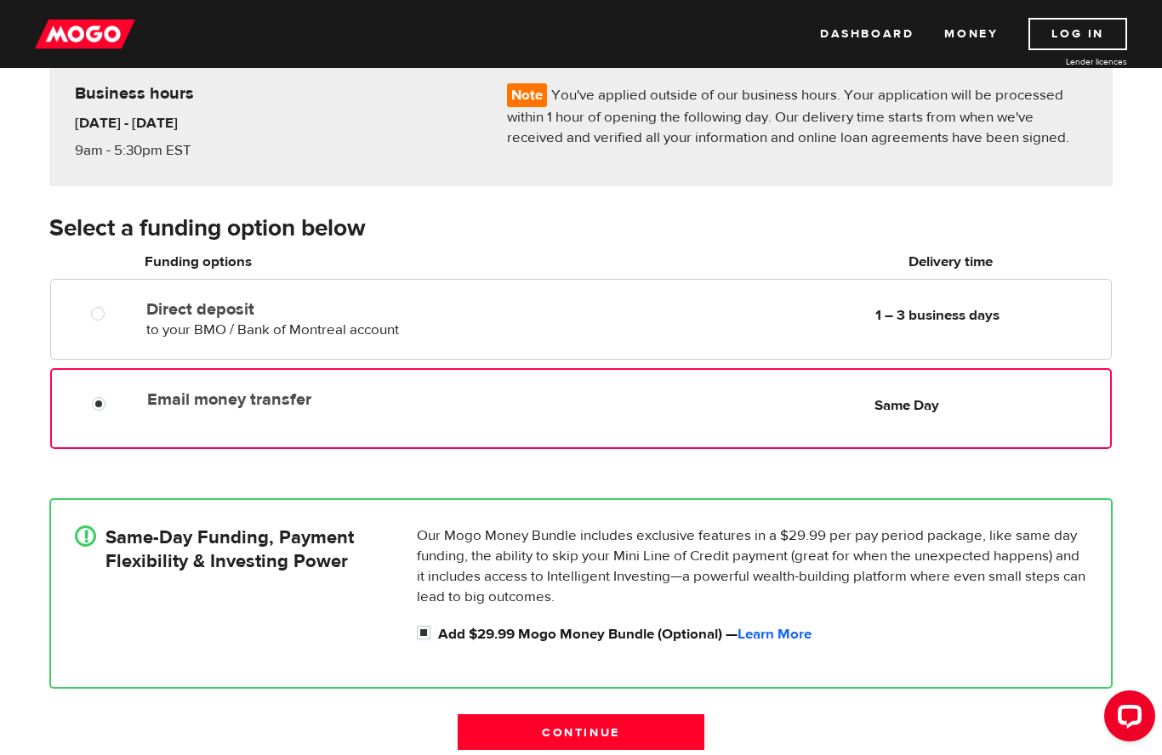
click at [417, 647] on div "! Same-Day Funding, Payment Flexibility & Investing Power Our Mogo Money Bundle…" at bounding box center [580, 594] width 1063 height 191
click at [423, 630] on input "Add $29.99 Mogo Money Bundle (Optional) — Learn More" at bounding box center [427, 634] width 21 height 21
checkbox input "false"
radio input "false"
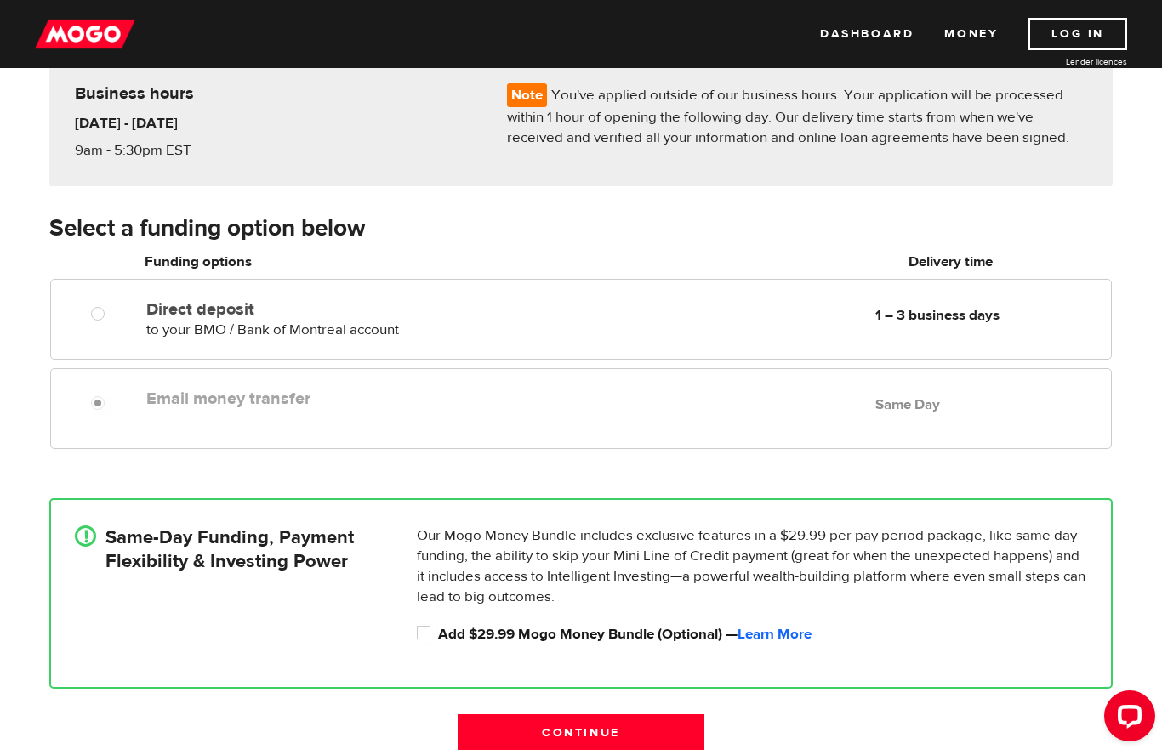
click at [177, 408] on label "Email money transfer" at bounding box center [341, 399] width 391 height 20
click at [75, 409] on div at bounding box center [104, 405] width 102 height 21
click at [87, 407] on div at bounding box center [104, 405] width 102 height 21
click at [420, 647] on div "! Same-Day Funding, Payment Flexibility & Investing Power Our Mogo Money Bundle…" at bounding box center [580, 594] width 1063 height 191
click at [419, 635] on input "Add $29.99 Mogo Money Bundle (Optional) — Learn More" at bounding box center [427, 634] width 21 height 21
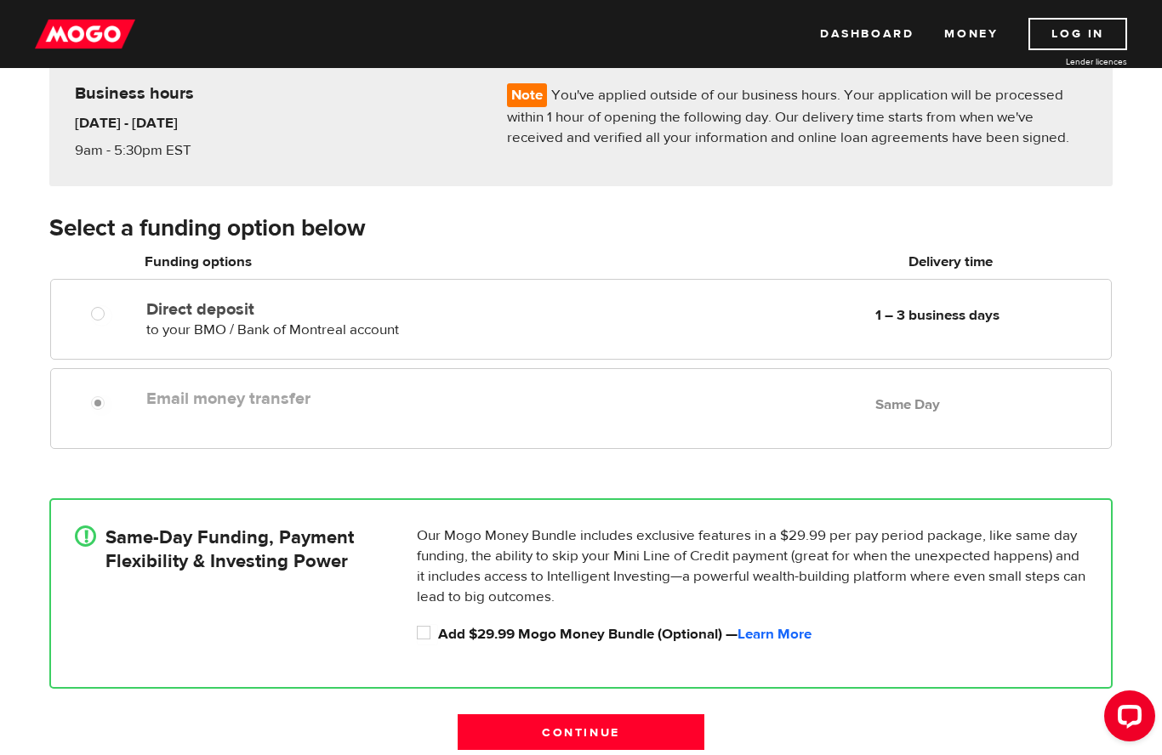
checkbox input "true"
click at [208, 407] on label "Email money transfer" at bounding box center [341, 399] width 391 height 20
click at [112, 407] on input "Email money transfer" at bounding box center [101, 405] width 21 height 21
radio input "true"
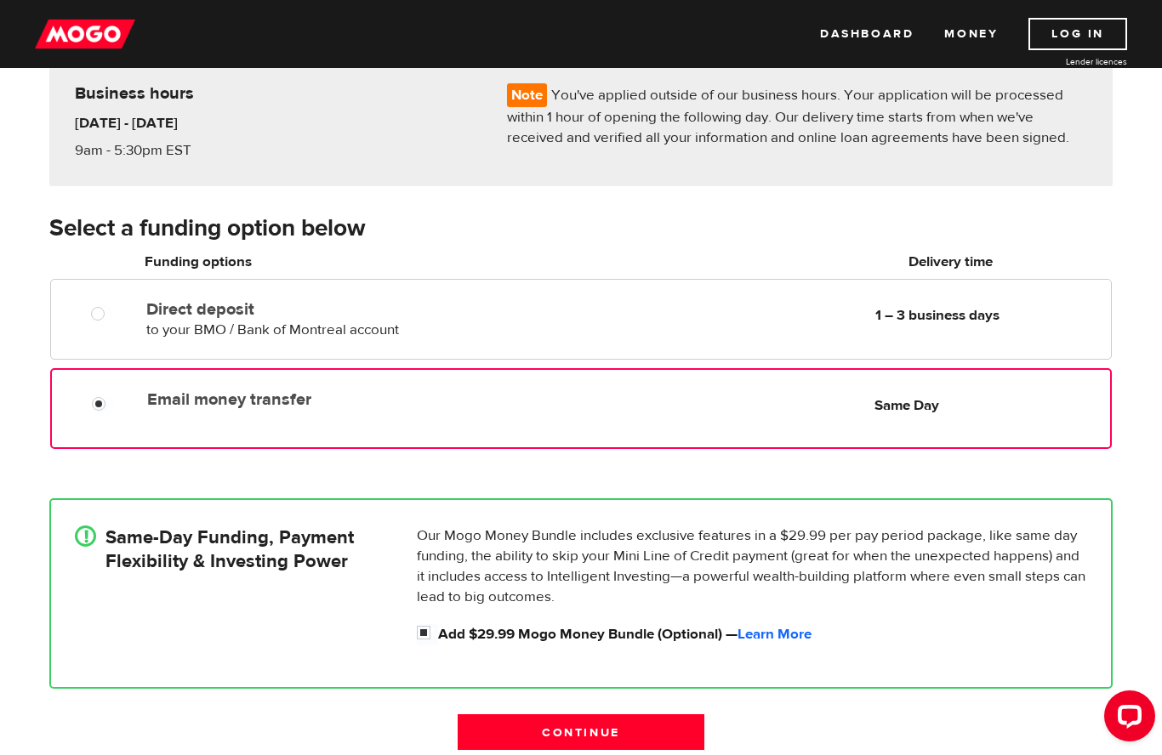
click at [174, 409] on label "Email money transfer" at bounding box center [342, 400] width 391 height 20
click at [113, 409] on input "Email money transfer" at bounding box center [102, 406] width 21 height 21
click at [417, 641] on input "Add $29.99 Mogo Money Bundle (Optional) — Learn More" at bounding box center [427, 634] width 21 height 21
checkbox input "false"
radio input "false"
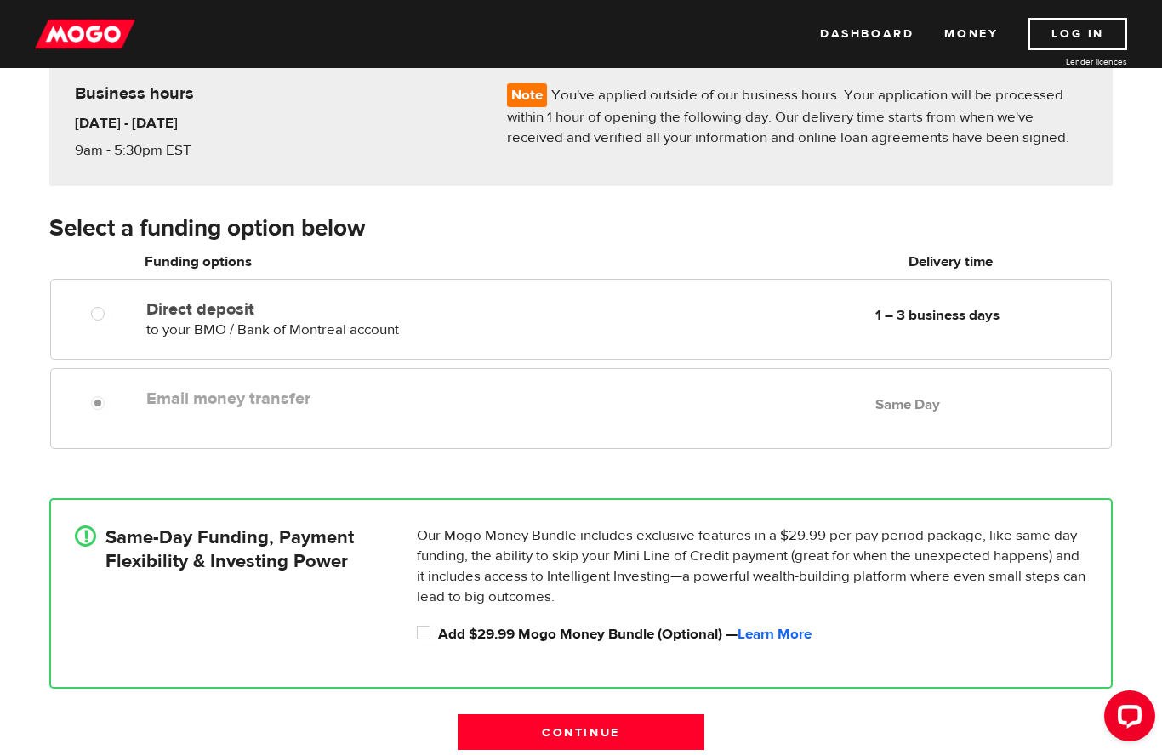
click at [417, 635] on input "Add $29.99 Mogo Money Bundle (Optional) — Learn More" at bounding box center [427, 634] width 21 height 21
checkbox input "true"
click at [112, 401] on label at bounding box center [113, 405] width 3 height 20
click at [112, 401] on input "Email money transfer" at bounding box center [101, 405] width 21 height 21
radio input "true"
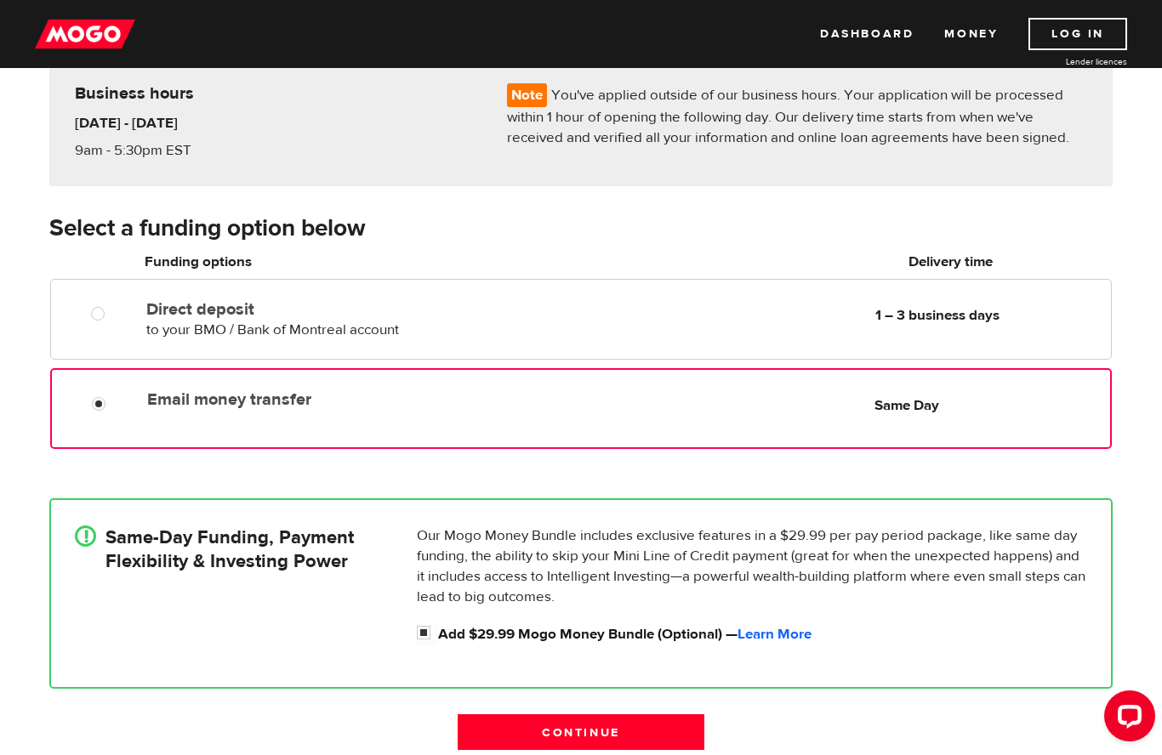
click at [110, 404] on input "Email money transfer" at bounding box center [102, 406] width 21 height 21
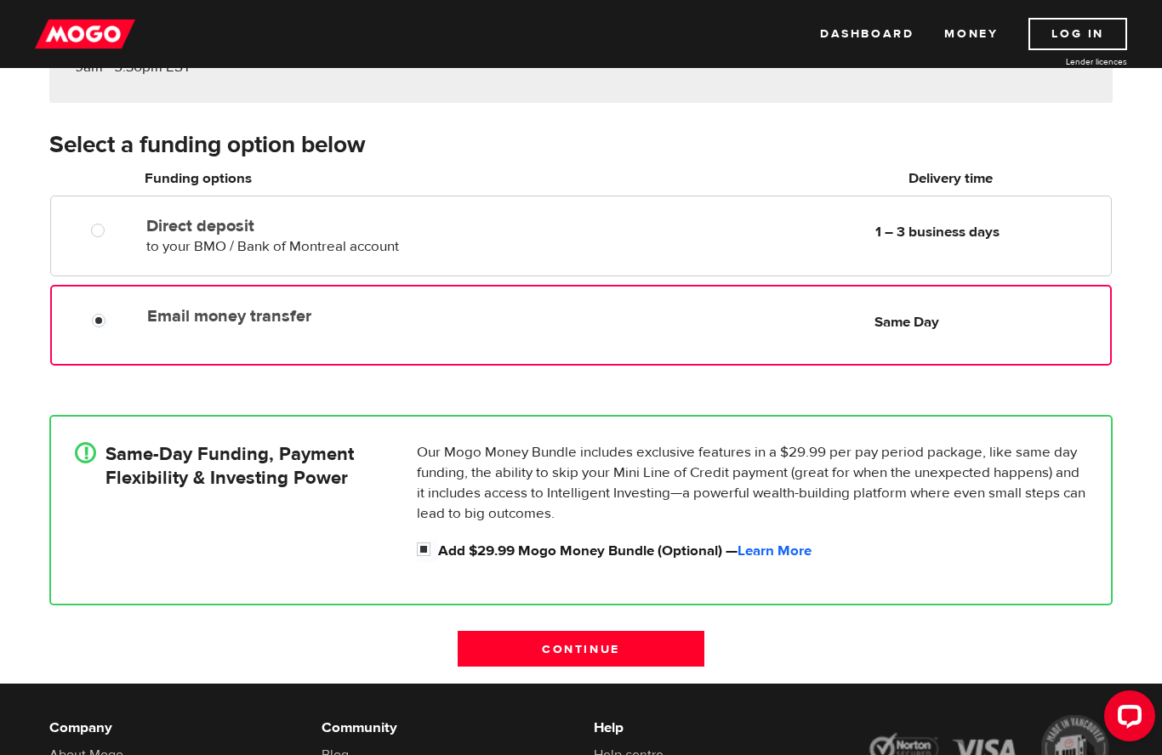
scroll to position [244, 0]
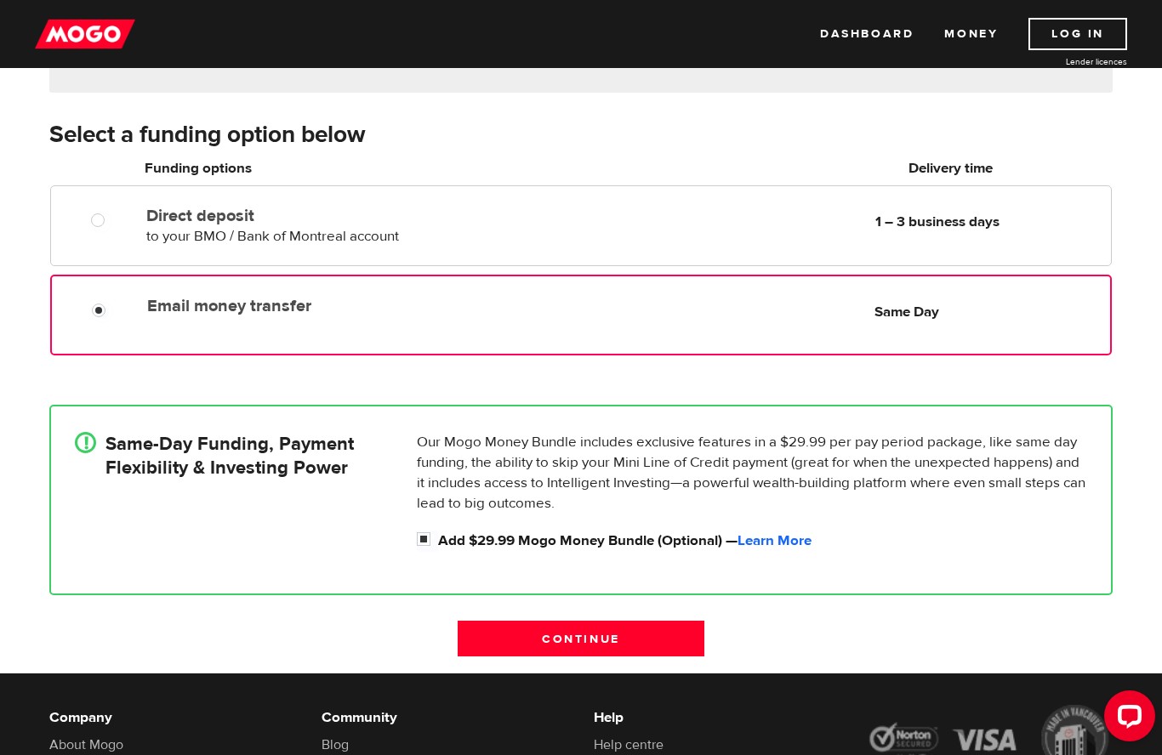
click at [672, 640] on input "Continue" at bounding box center [581, 639] width 247 height 36
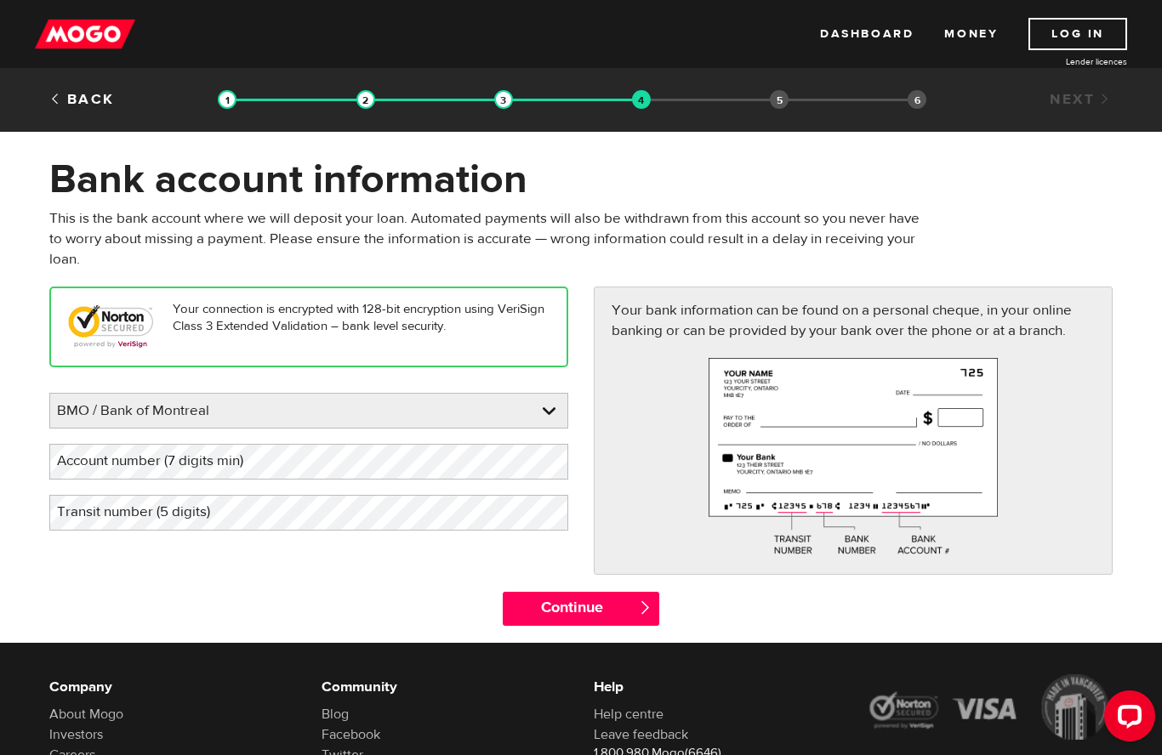
click at [118, 403] on select "BMO / Bank of Montreal CIBC / Canadian Imperial Bank of Commerce CWB / Canadian…" at bounding box center [308, 412] width 517 height 36
click at [949, 475] on img at bounding box center [854, 457] width 290 height 198
click at [203, 467] on label "Account number (7 digits min)" at bounding box center [163, 461] width 229 height 35
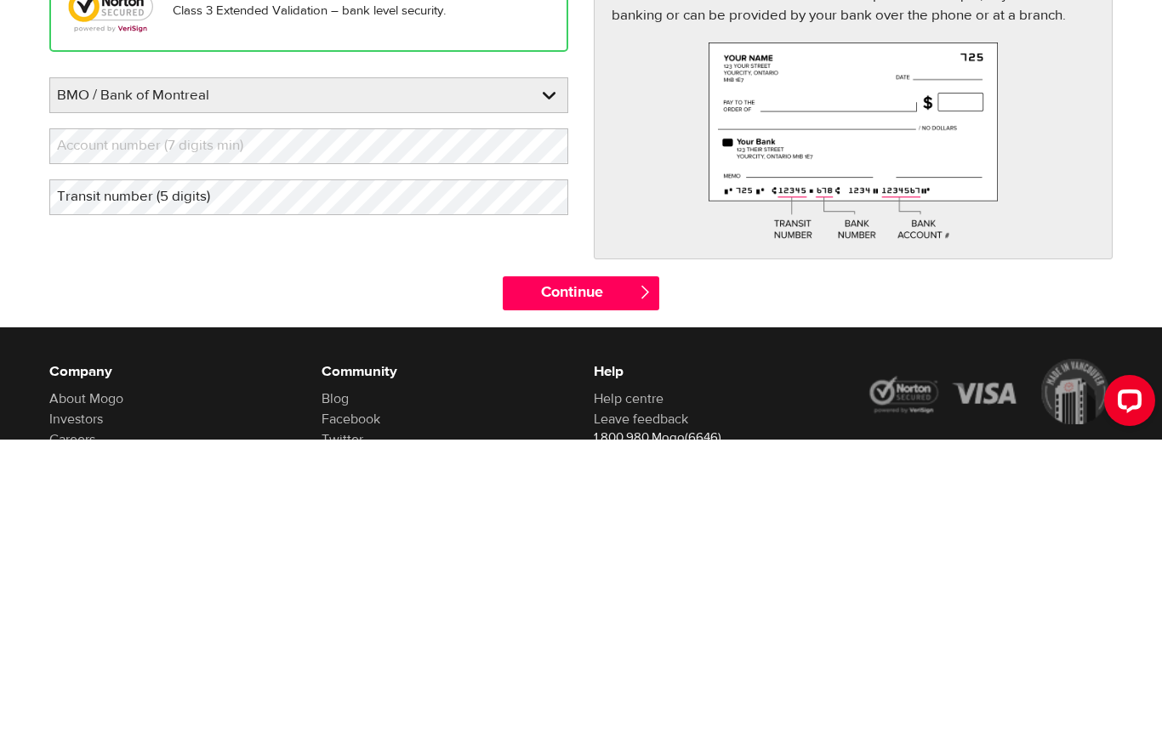
scroll to position [166, 0]
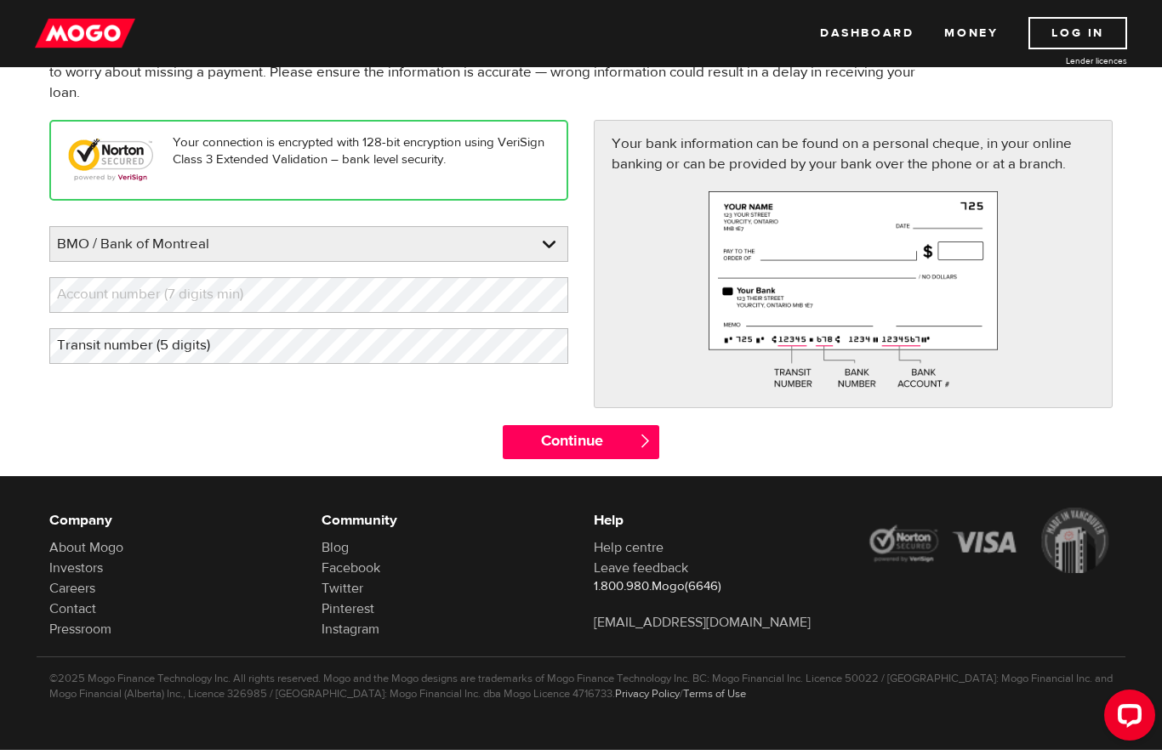
click at [133, 294] on label "Account number (7 digits min)" at bounding box center [163, 295] width 229 height 35
click at [197, 351] on label "Transit number (5 digits)" at bounding box center [147, 346] width 196 height 35
click at [144, 297] on label "Account number (7 digits min)" at bounding box center [163, 295] width 229 height 35
click at [612, 448] on input "Continue" at bounding box center [581, 443] width 156 height 34
click at [809, 511] on h6 "Help" at bounding box center [717, 521] width 247 height 20
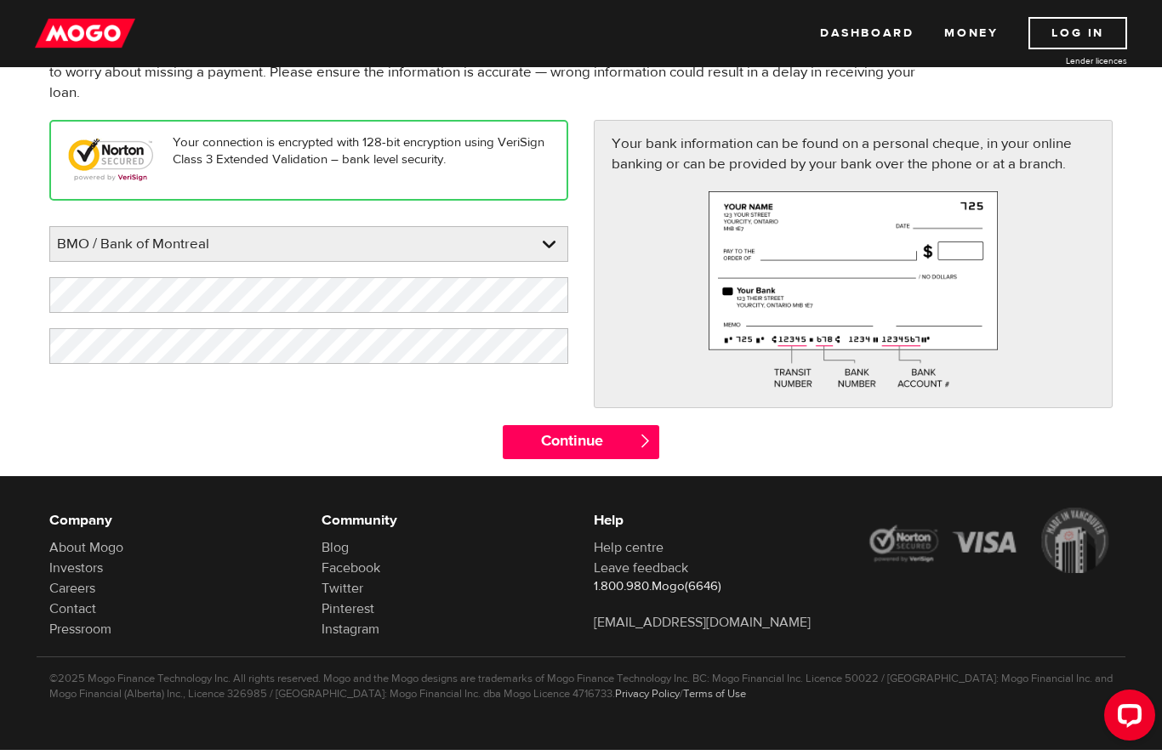
click at [976, 423] on div "Your bank information can be found on a personal cheque, in your online banking…" at bounding box center [853, 273] width 545 height 305
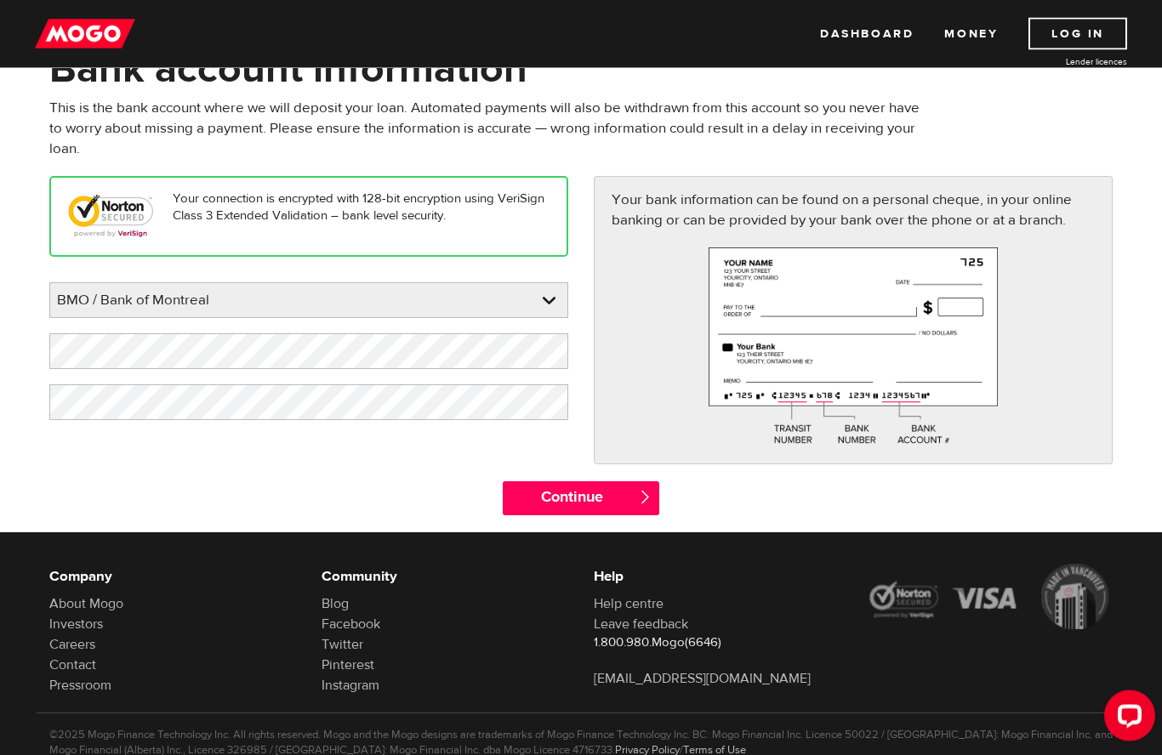
scroll to position [102, 0]
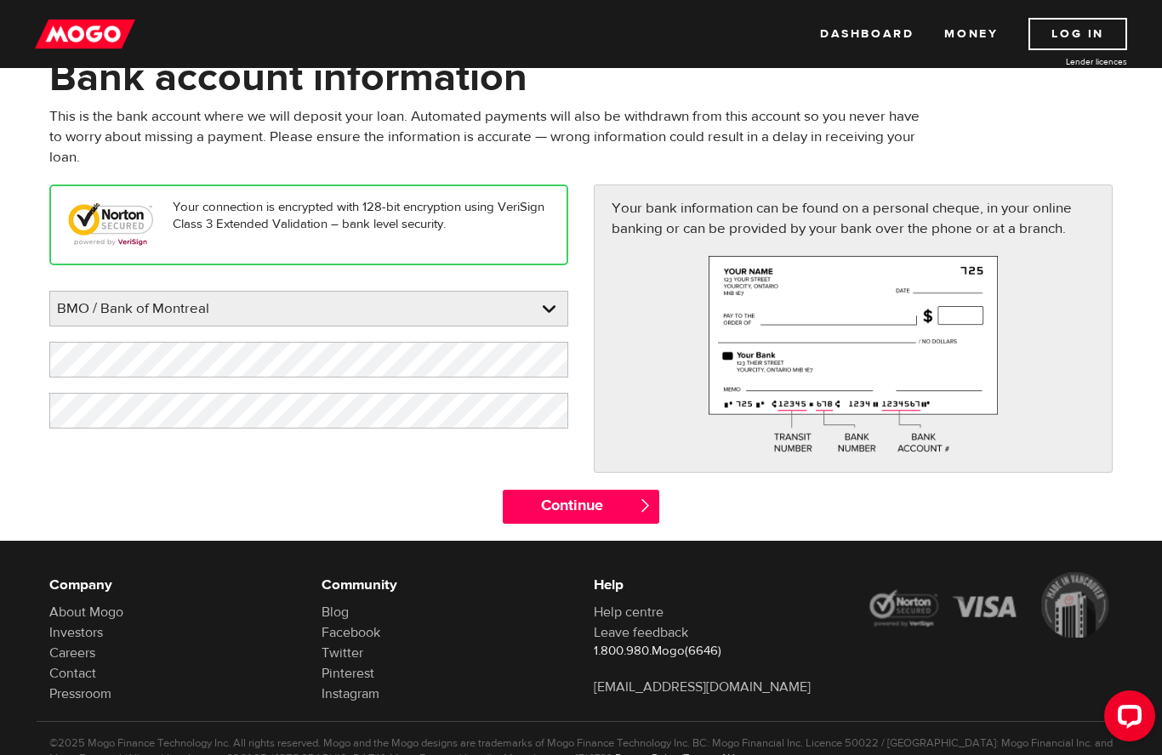
click at [619, 520] on input "Continue" at bounding box center [581, 507] width 156 height 34
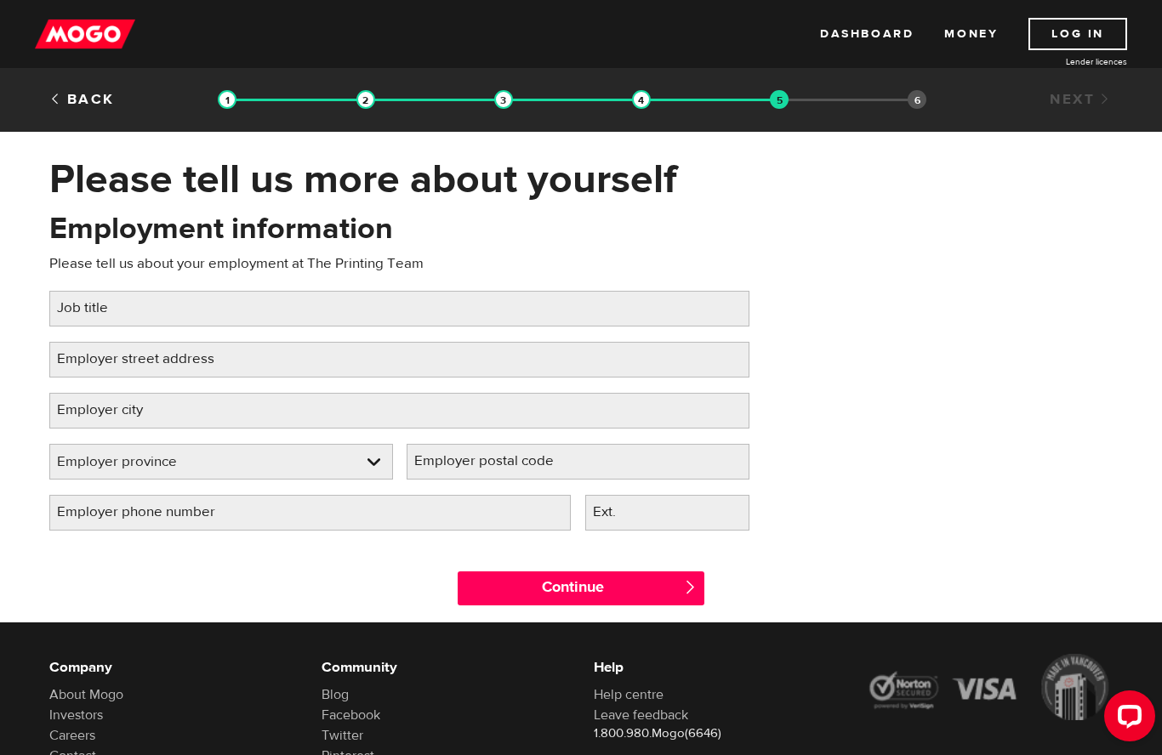
click at [117, 318] on label "Job title" at bounding box center [96, 308] width 94 height 35
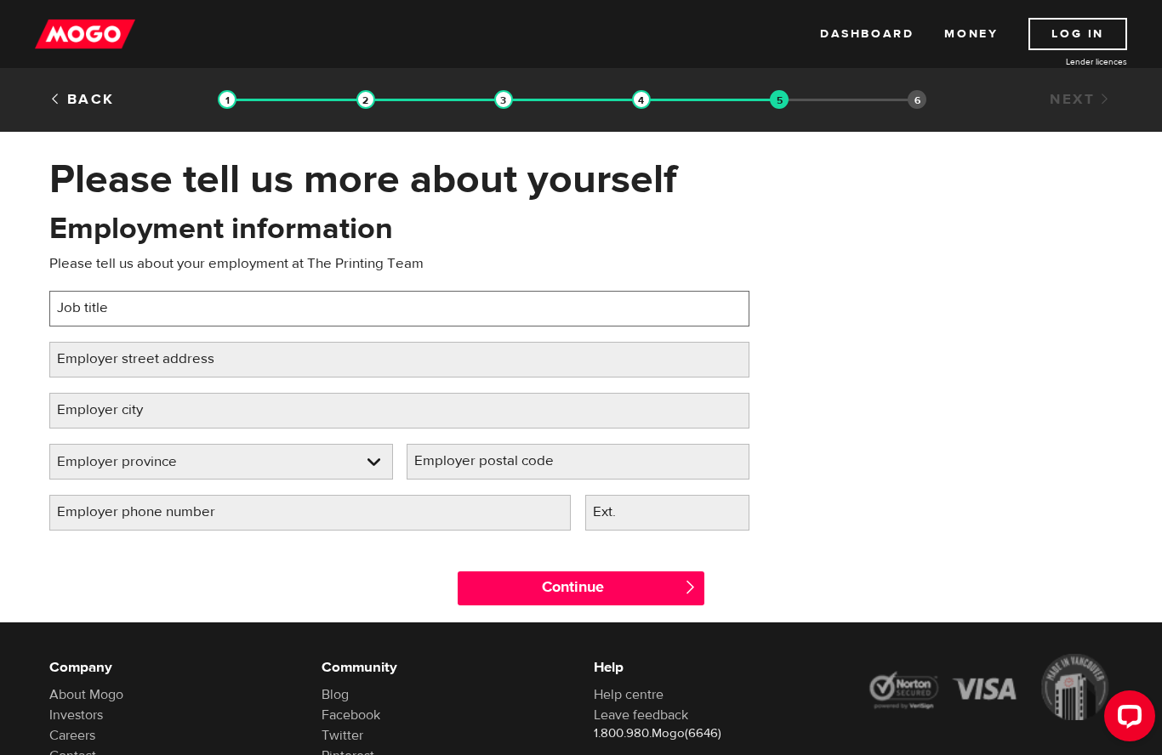
click at [117, 318] on input "Job title" at bounding box center [399, 309] width 700 height 36
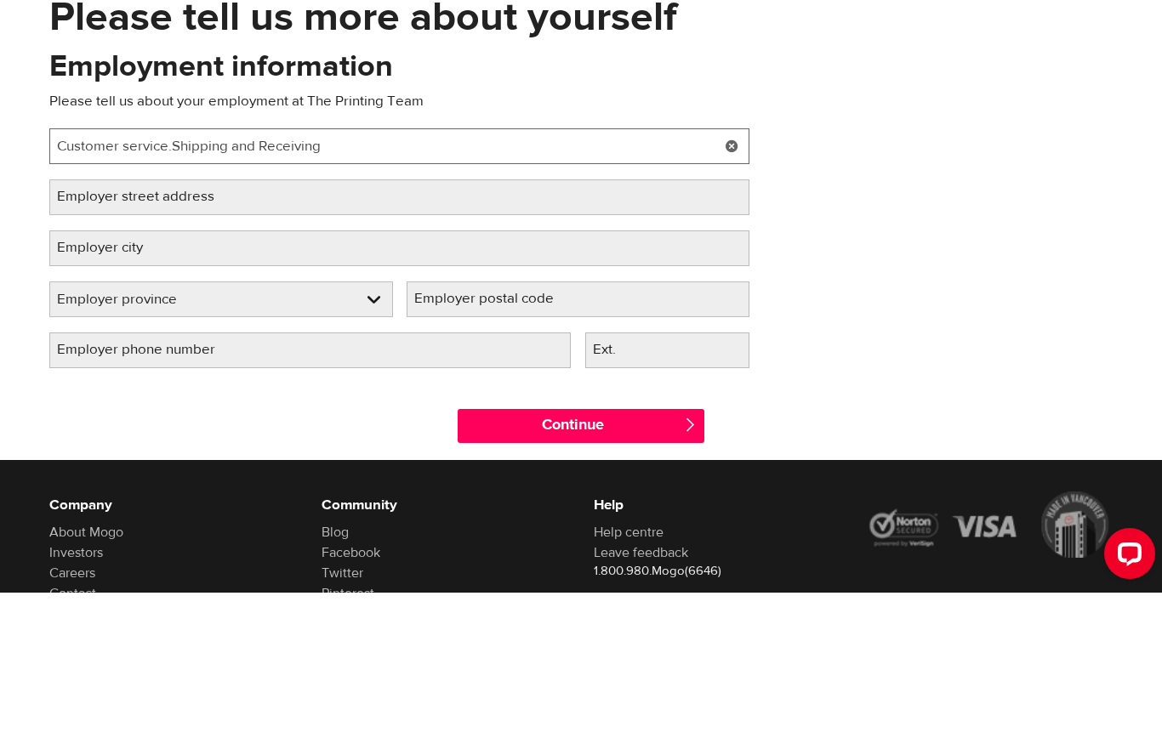
type input "Customer service.Shipping and Receiving"
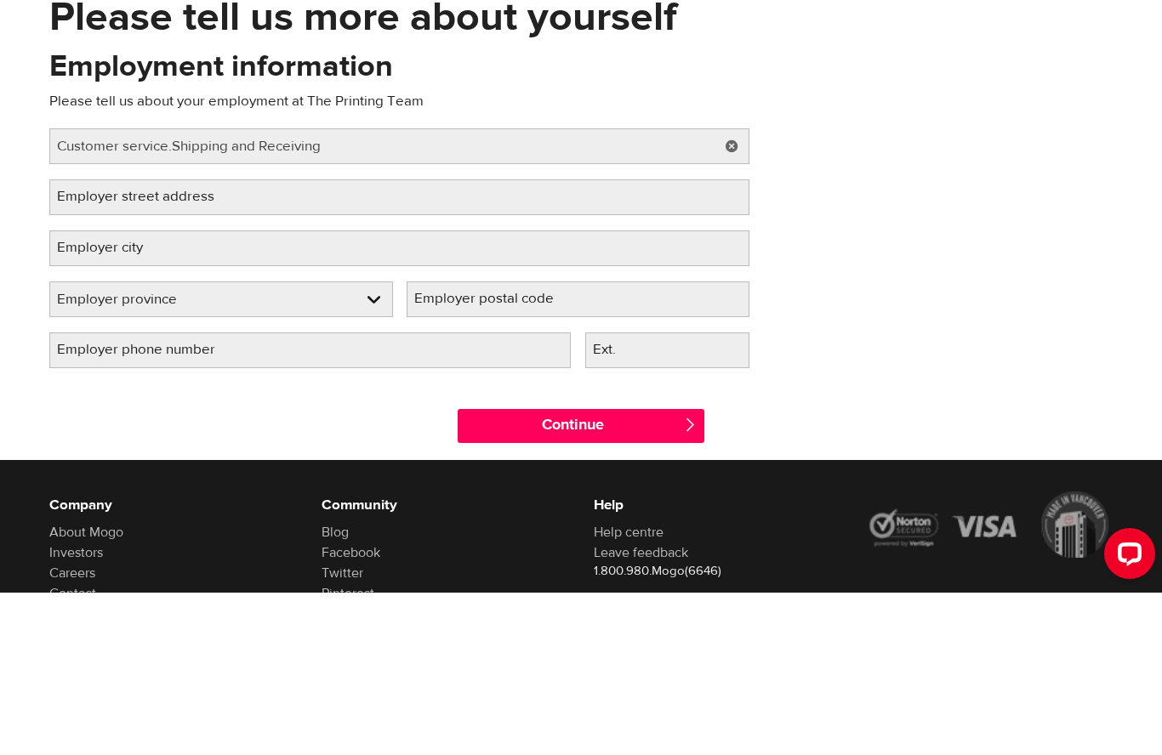
click at [214, 342] on label "Employer street address" at bounding box center [149, 359] width 200 height 35
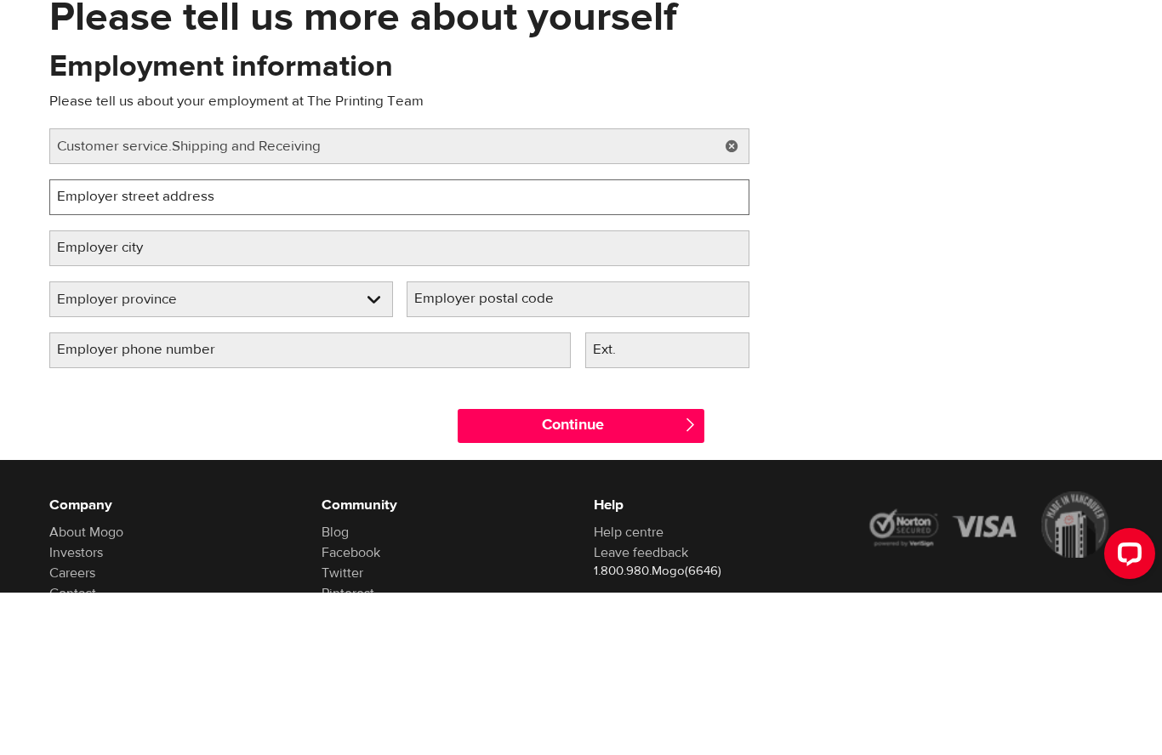
click at [214, 342] on input "Employer street address" at bounding box center [399, 360] width 700 height 36
type input "1255 Crestlawn Drive Unit 1"
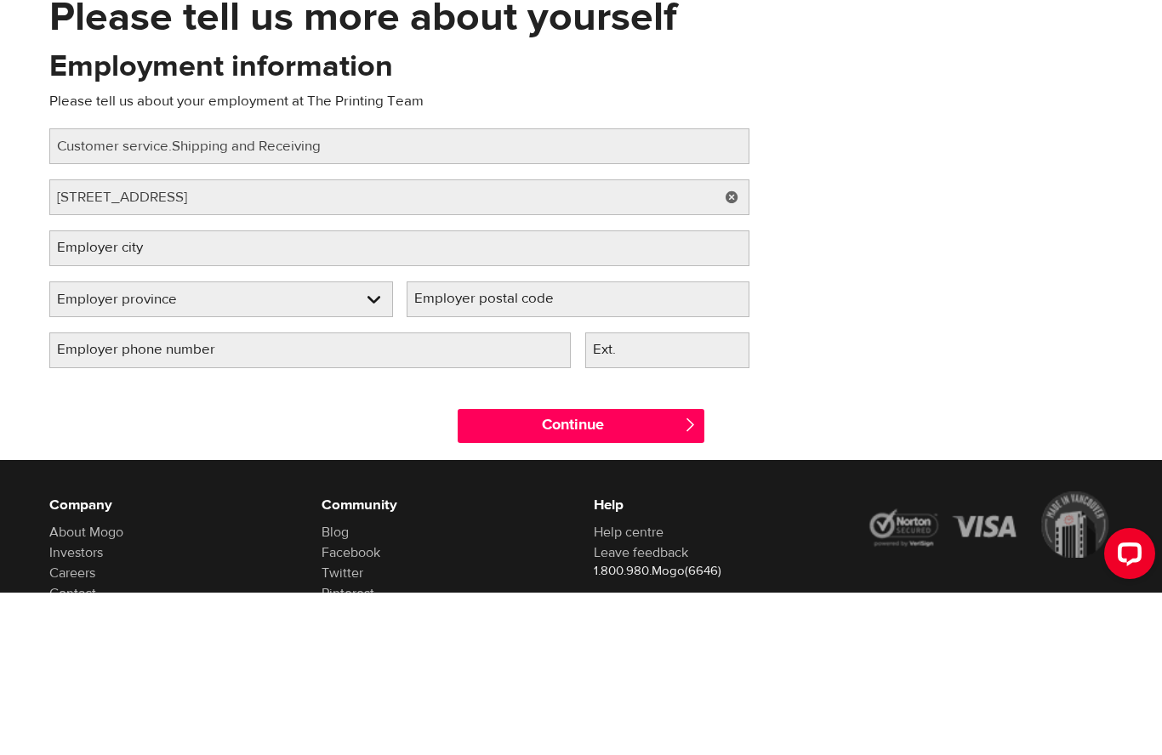
click at [190, 393] on input "Employer city" at bounding box center [399, 411] width 700 height 36
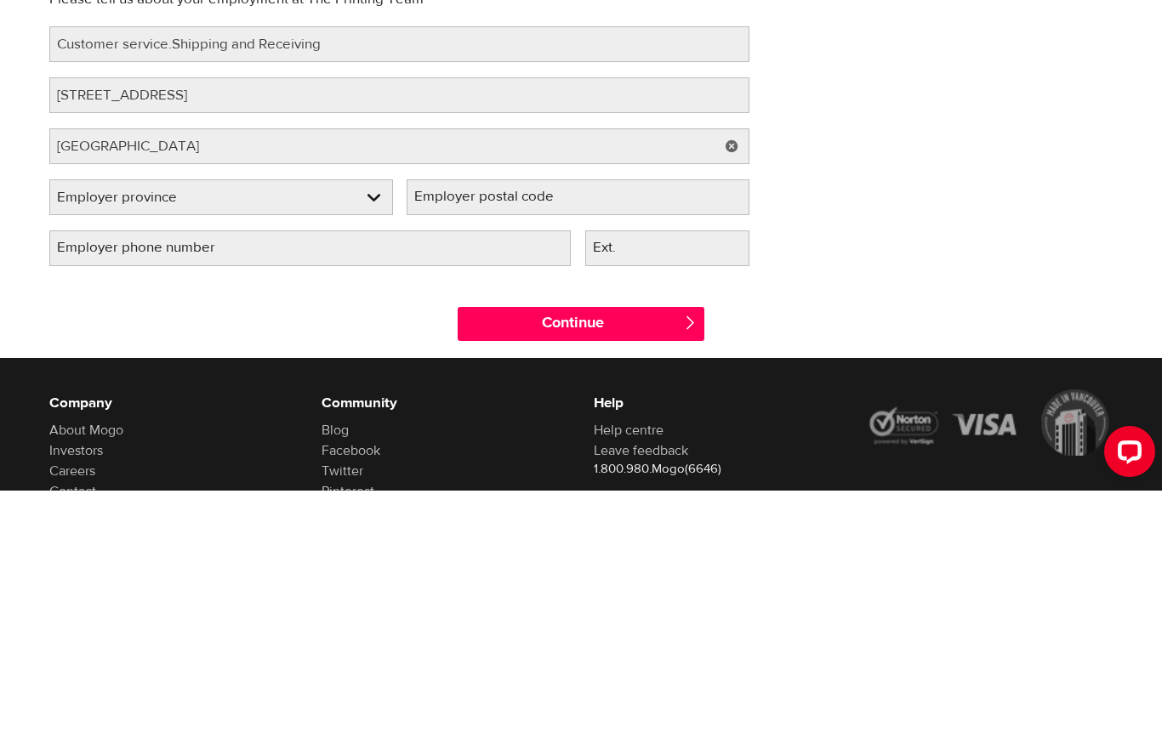
scroll to position [146, 0]
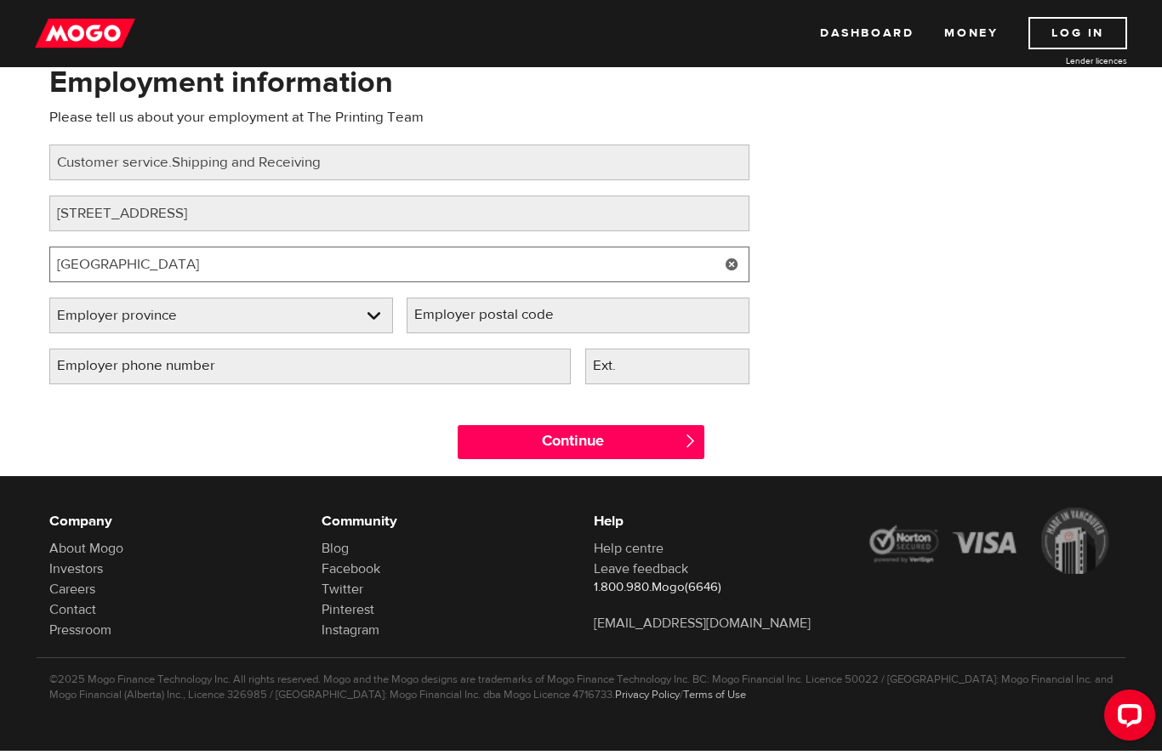
type input "Mississauga"
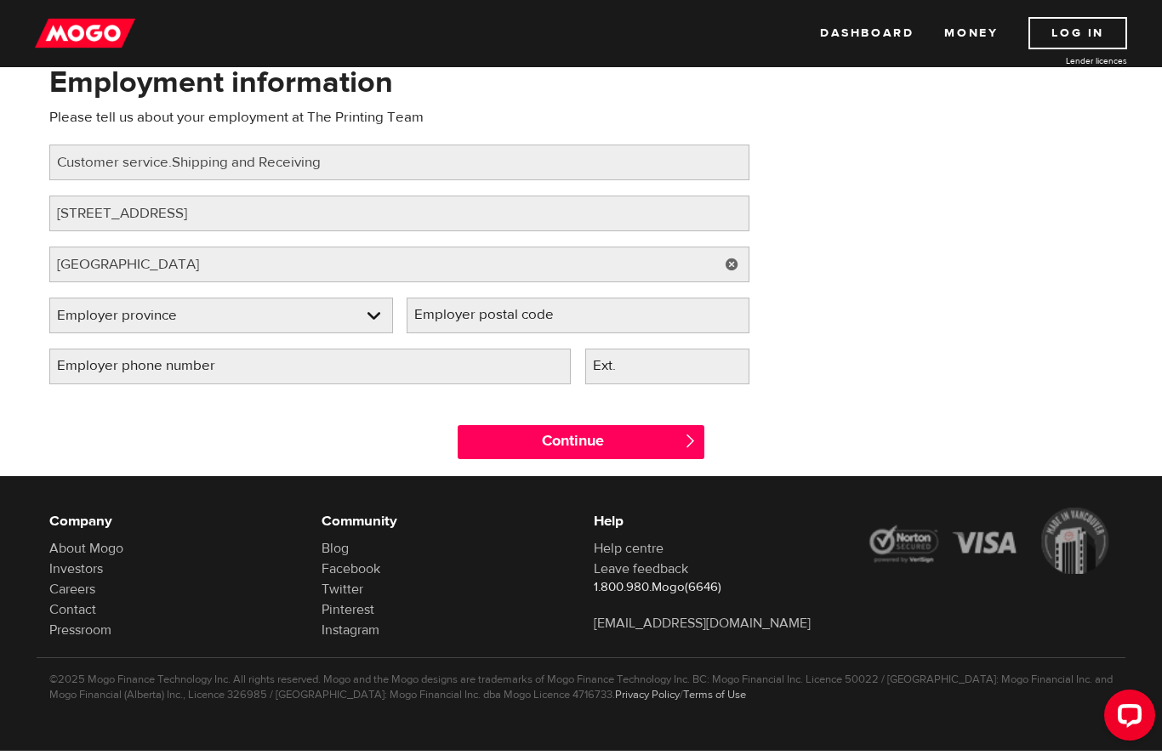
click at [334, 314] on select "Employer province Alberta British Columbia Ontario Manitoba New Brunswick Newfo…" at bounding box center [221, 317] width 342 height 36
select select "ON"
click at [442, 324] on label "Employer postal code" at bounding box center [498, 316] width 182 height 35
click at [442, 324] on input "Employer postal code" at bounding box center [579, 317] width 344 height 36
type input "L4W1A9"
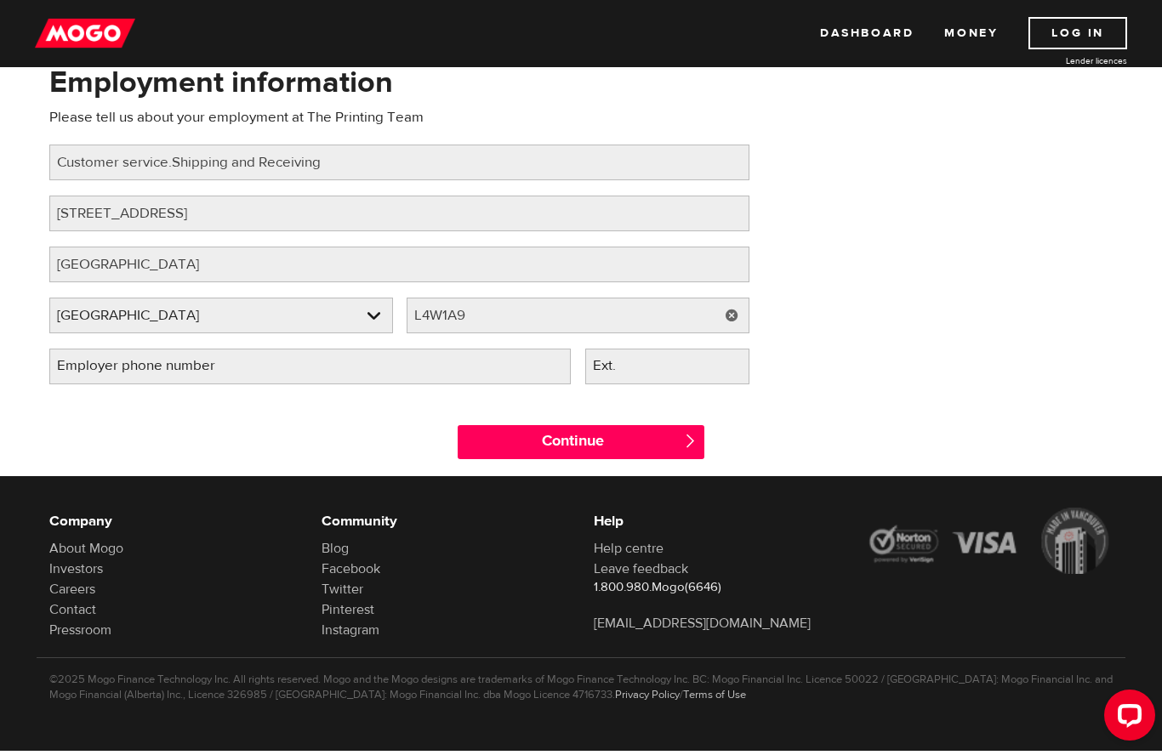
click at [200, 382] on label "Employer phone number" at bounding box center [149, 367] width 201 height 35
click at [200, 382] on input "Employer phone number" at bounding box center [310, 368] width 522 height 36
click at [195, 368] on input "Employer phone number" at bounding box center [310, 368] width 522 height 36
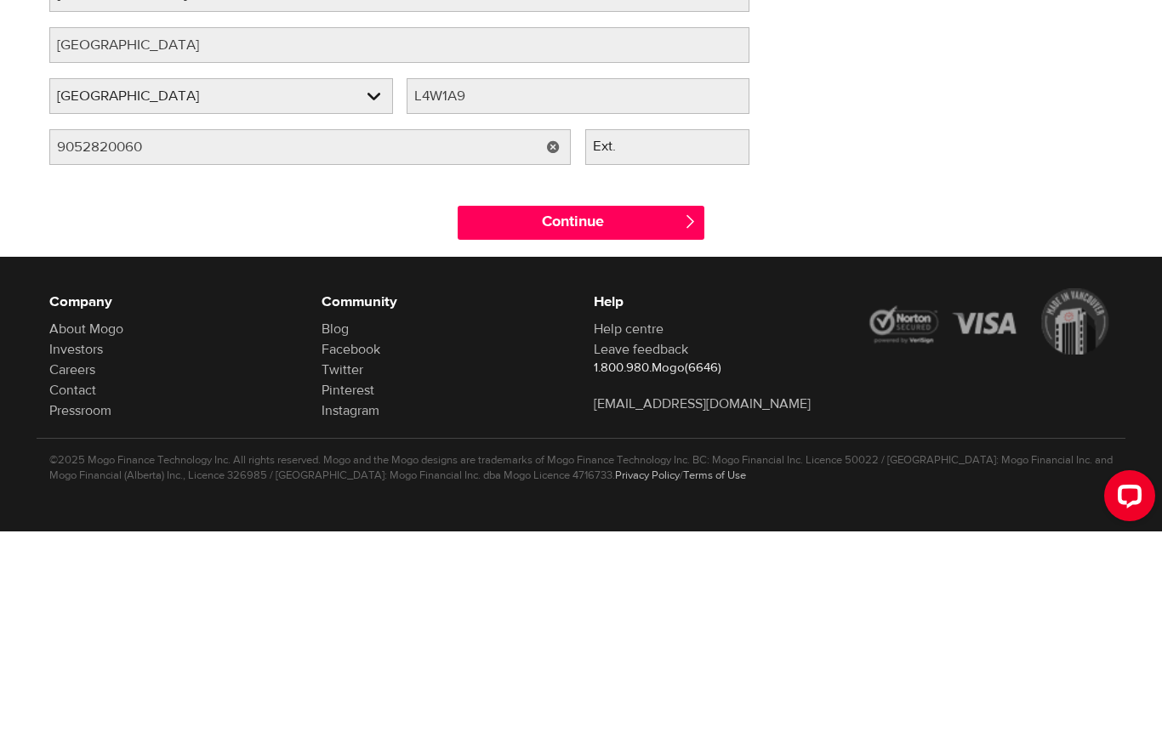
type input "(905) 282-0060"
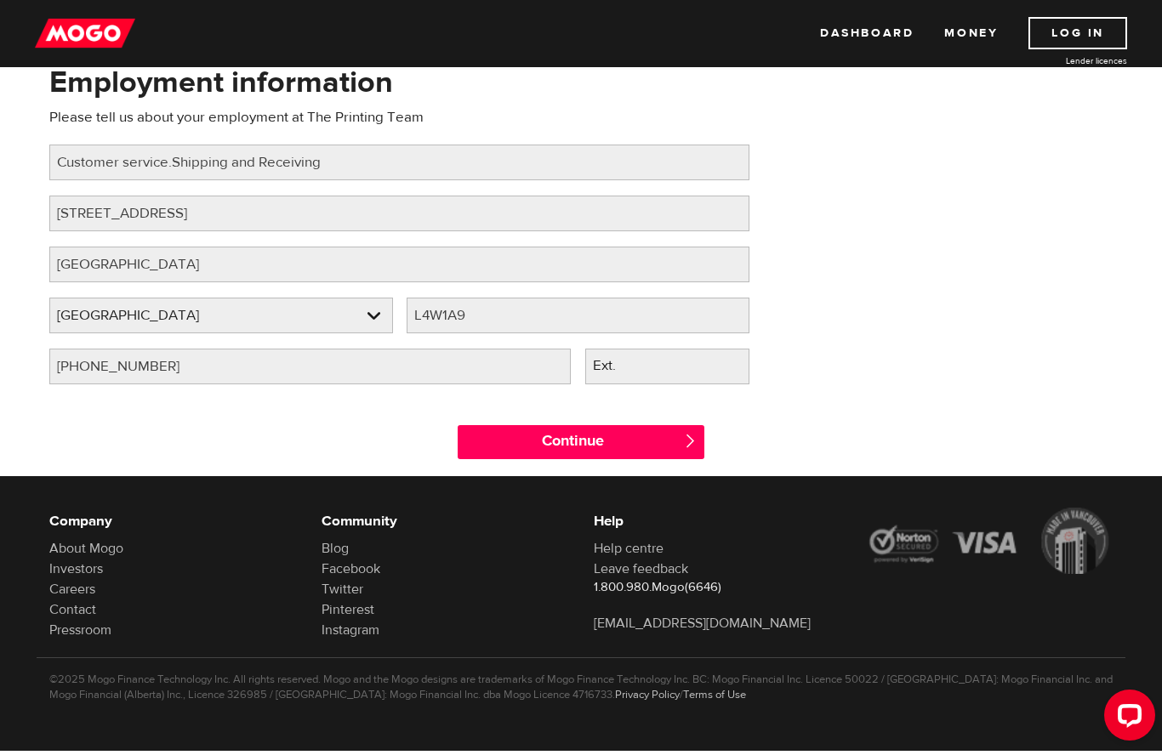
click at [505, 453] on input "Continue" at bounding box center [581, 443] width 247 height 34
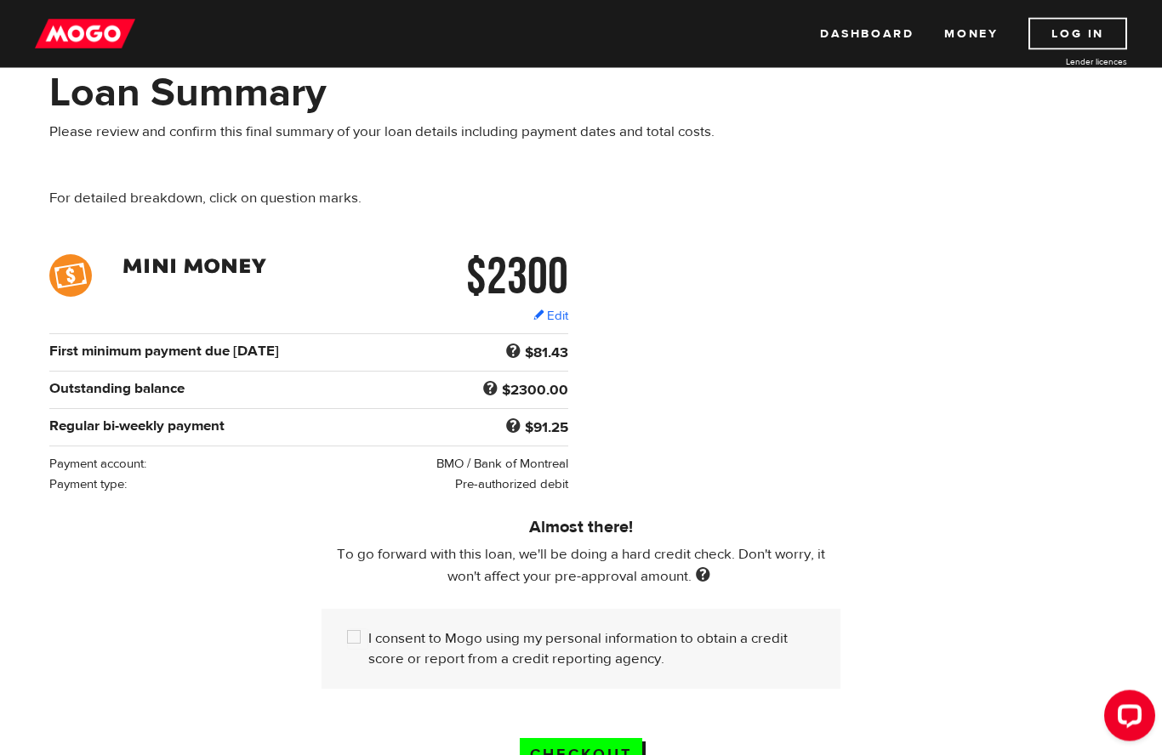
scroll to position [87, 0]
click at [347, 641] on input "I consent to Mogo using my personal information to obtain a credit score or rep…" at bounding box center [357, 639] width 21 height 21
checkbox input "true"
click at [538, 755] on input "Checkout" at bounding box center [581, 755] width 123 height 35
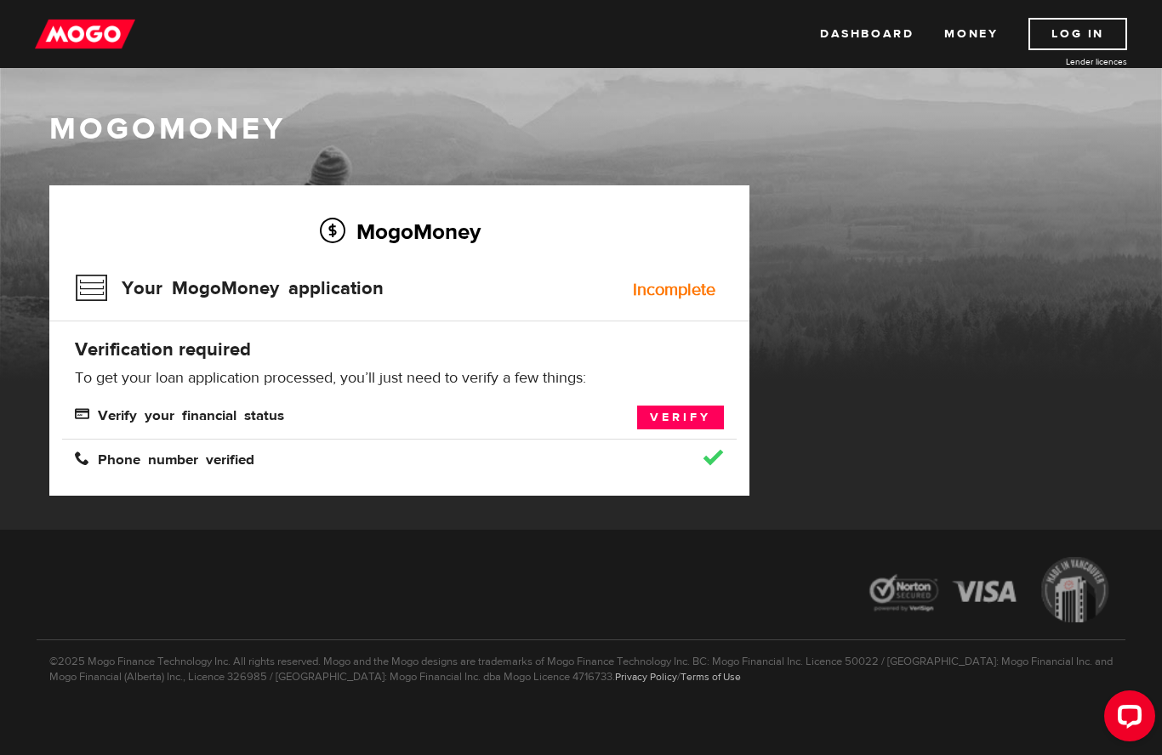
click at [686, 422] on link "Verify" at bounding box center [680, 418] width 87 height 24
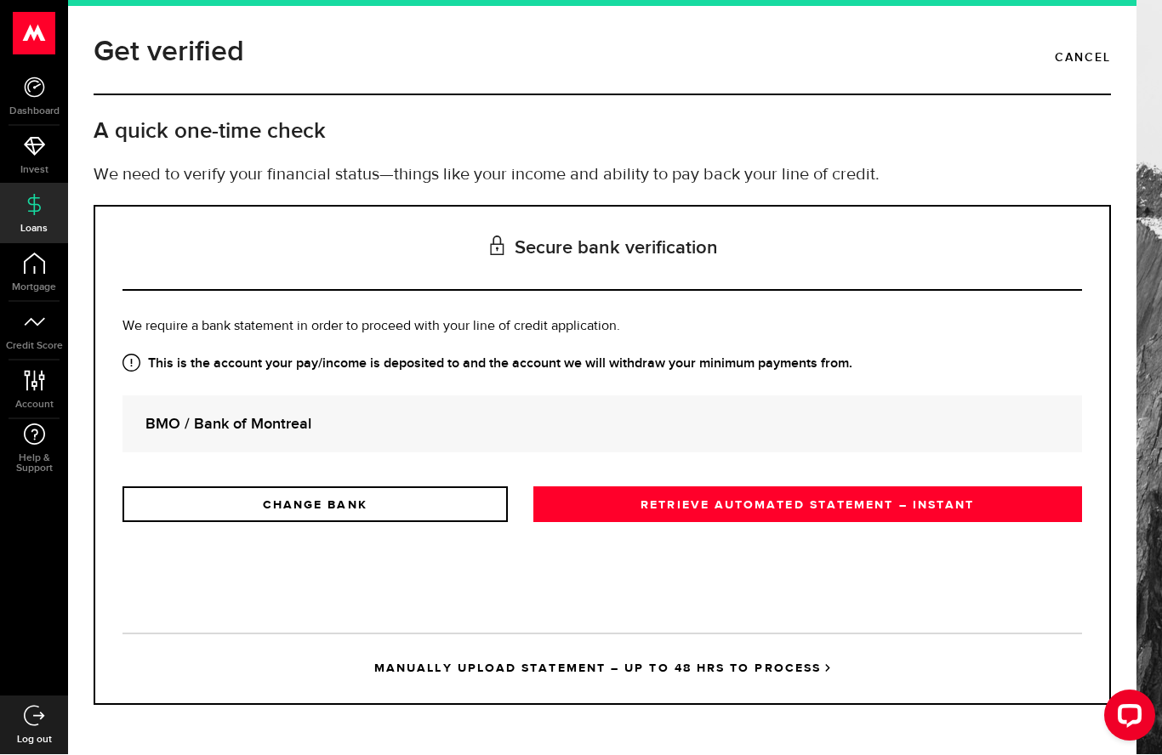
scroll to position [33, 0]
click at [224, 413] on strong "BMO / Bank of Montreal" at bounding box center [602, 424] width 914 height 23
click at [837, 488] on link "RETRIEVE AUTOMATED STATEMENT – INSTANT" at bounding box center [807, 506] width 549 height 36
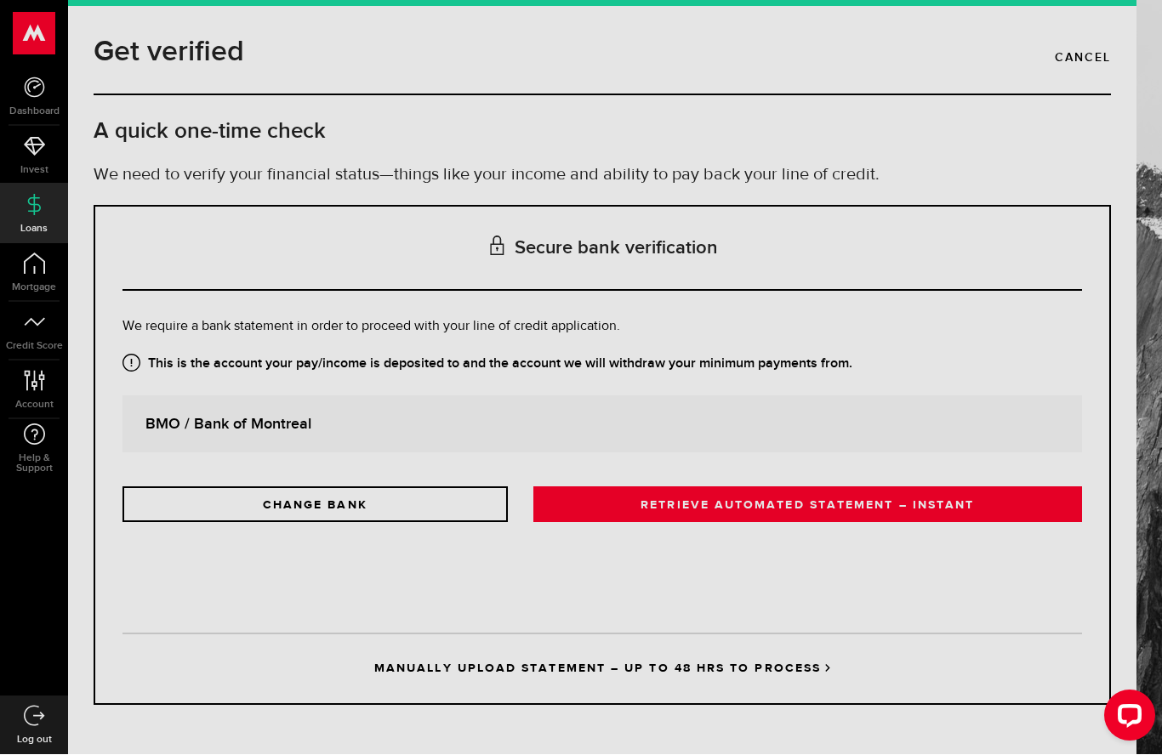
scroll to position [34, 0]
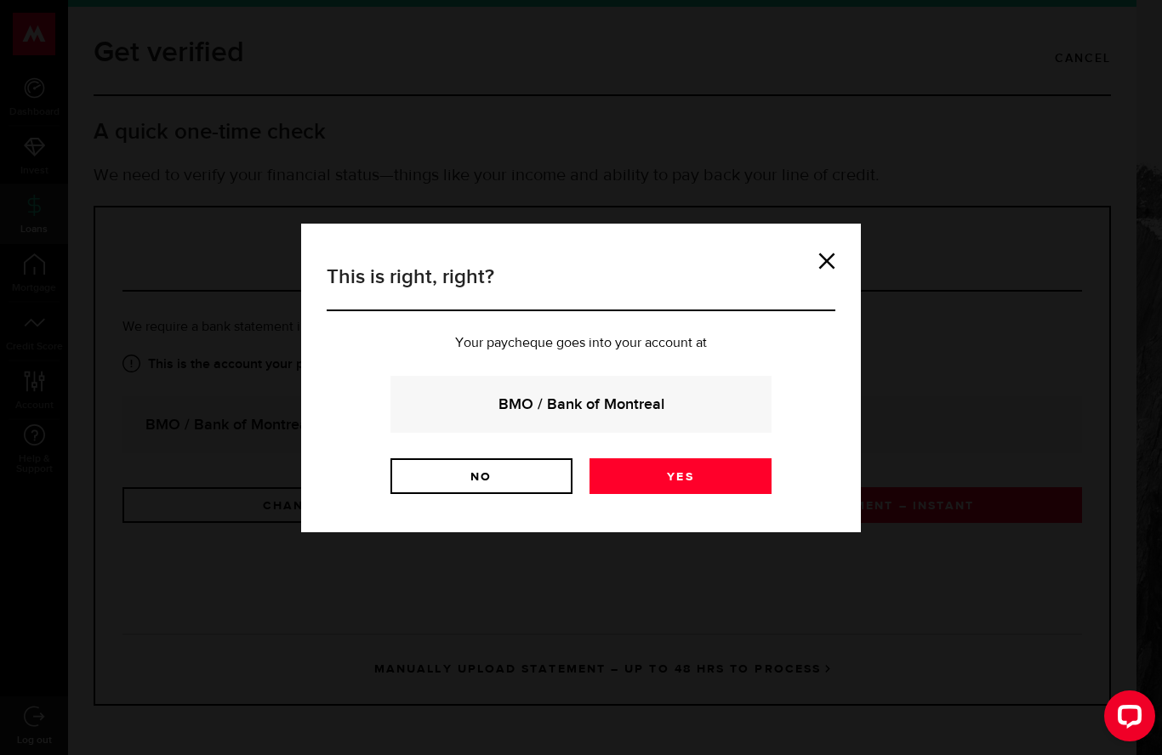
click at [738, 476] on link "Yes" at bounding box center [681, 477] width 182 height 36
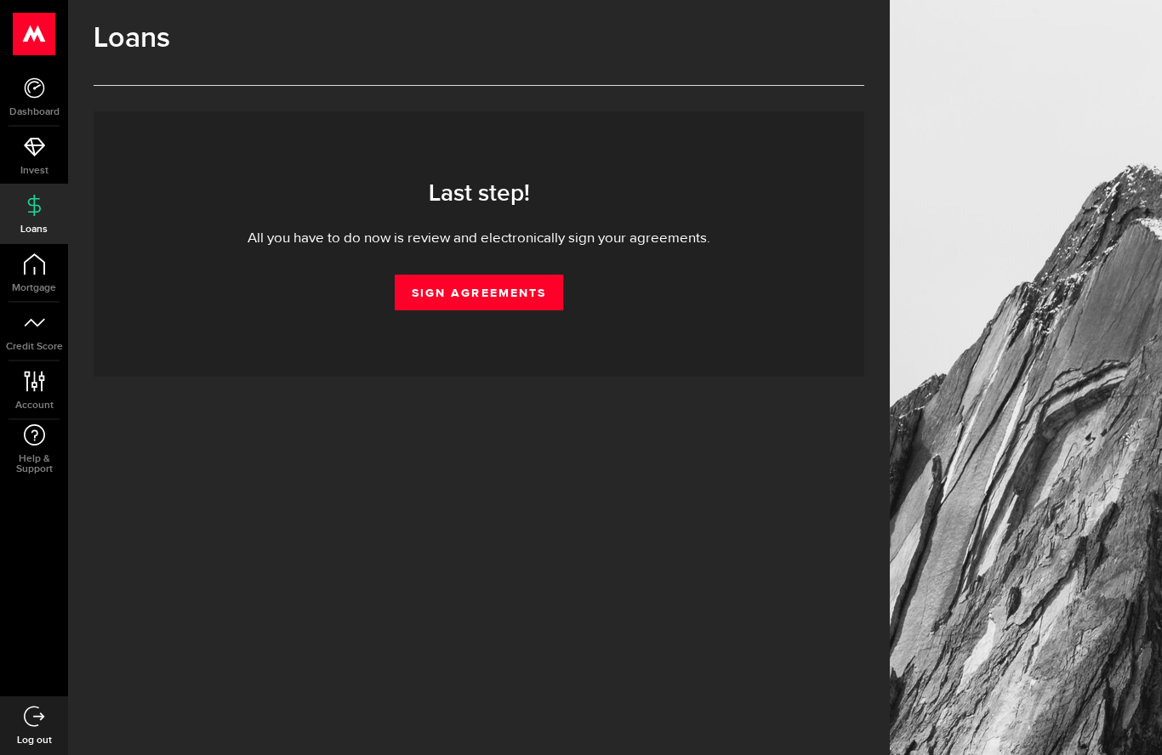
click at [432, 303] on link "Sign Agreements" at bounding box center [479, 293] width 168 height 36
click at [426, 298] on link "Sign Agreements" at bounding box center [479, 293] width 168 height 36
click at [437, 305] on link "Sign Agreements" at bounding box center [479, 293] width 168 height 36
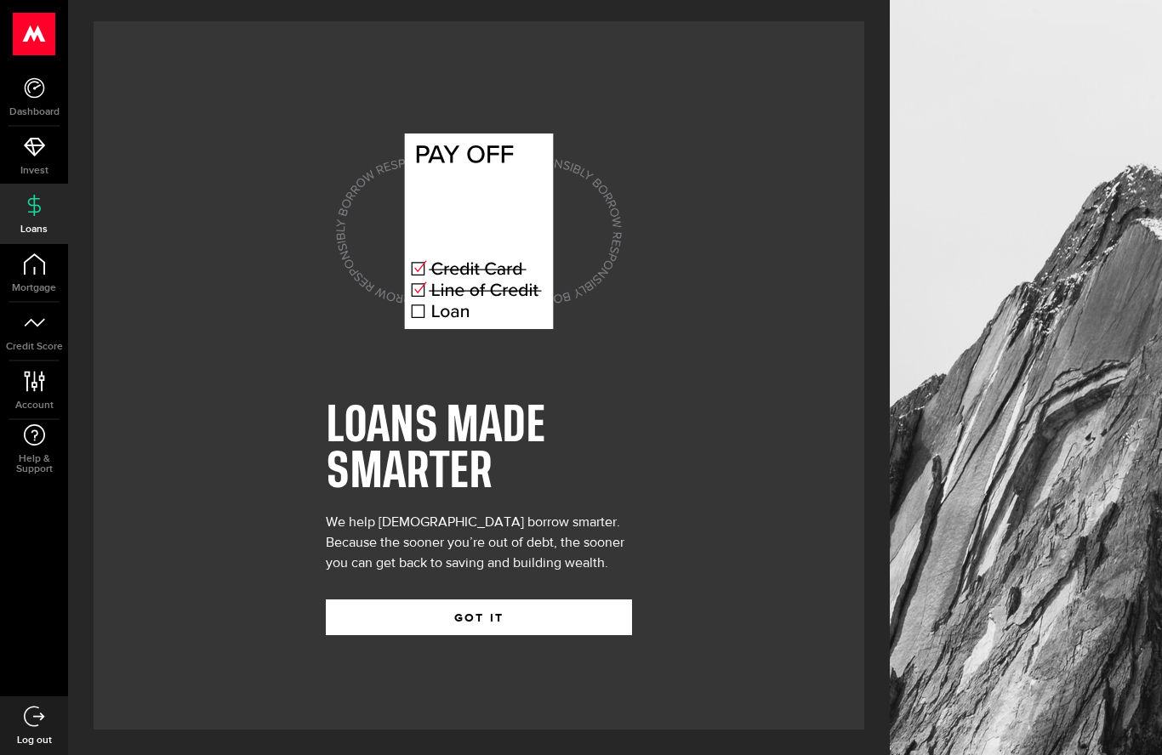
click at [25, 47] on use at bounding box center [35, 34] width 42 height 43
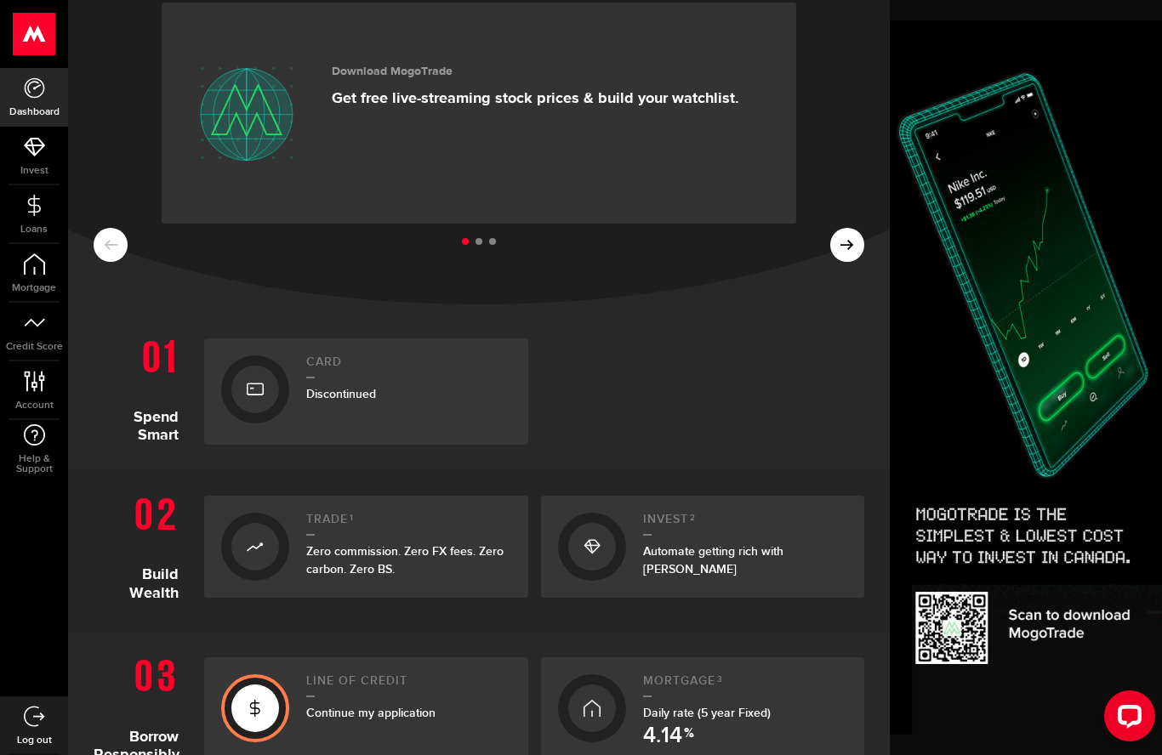
scroll to position [75, 0]
click at [34, 216] on link "Loans" at bounding box center [34, 214] width 68 height 58
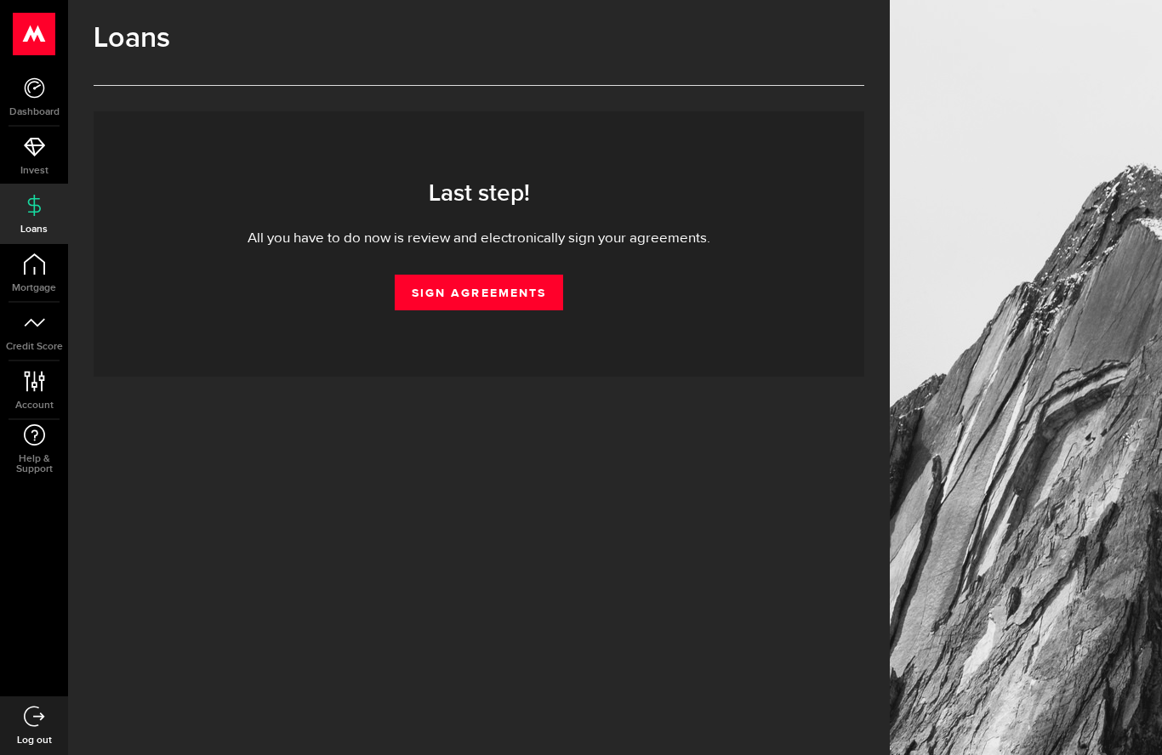
click at [31, 380] on icon at bounding box center [34, 381] width 23 height 21
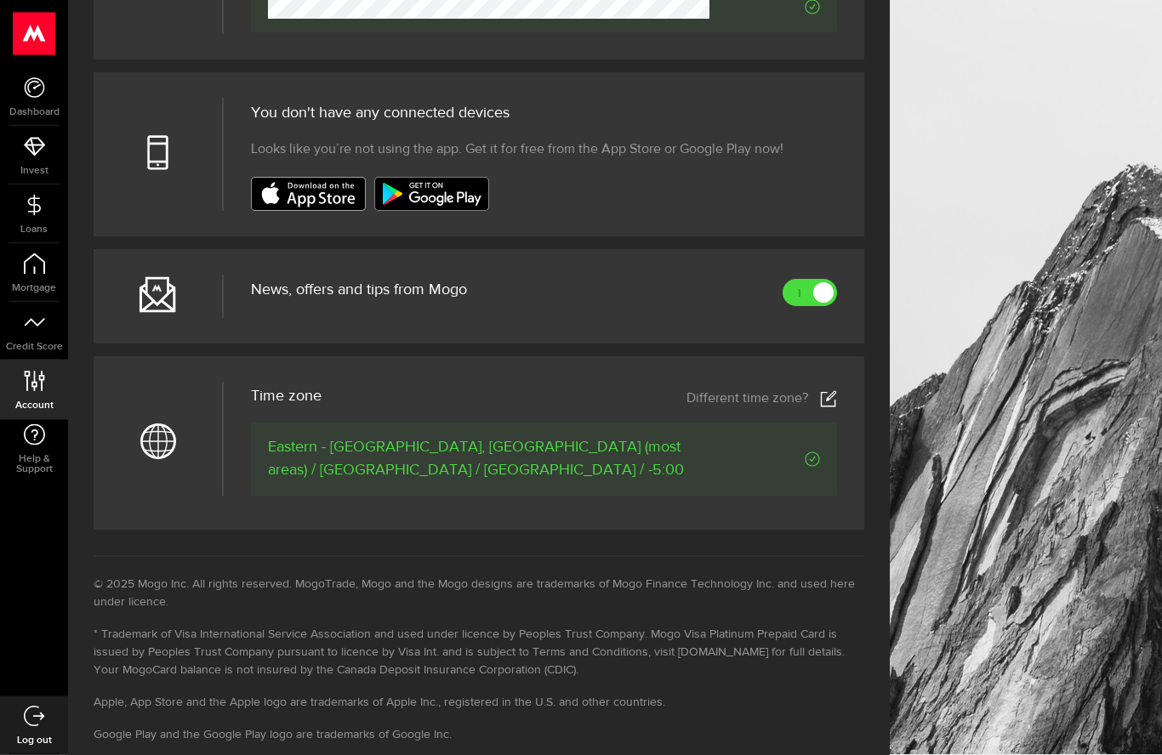
scroll to position [583, 0]
click at [32, 215] on icon at bounding box center [34, 205] width 21 height 21
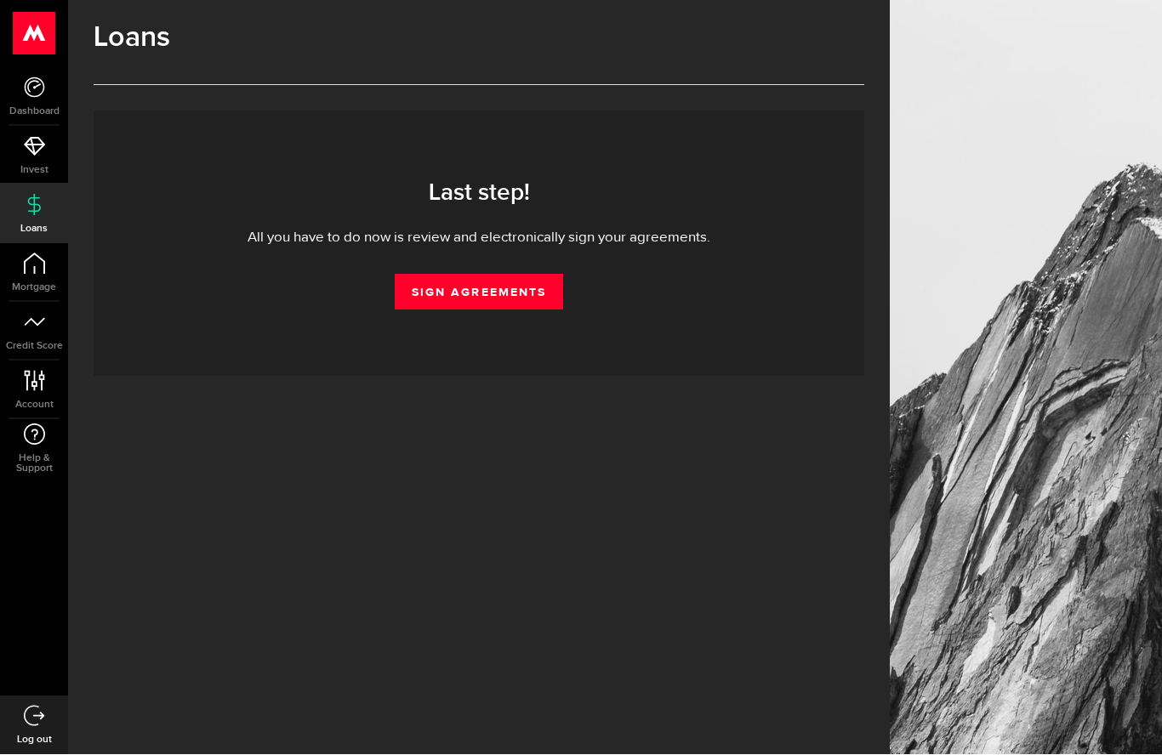
click at [46, 448] on link "Help & Support" at bounding box center [34, 449] width 68 height 59
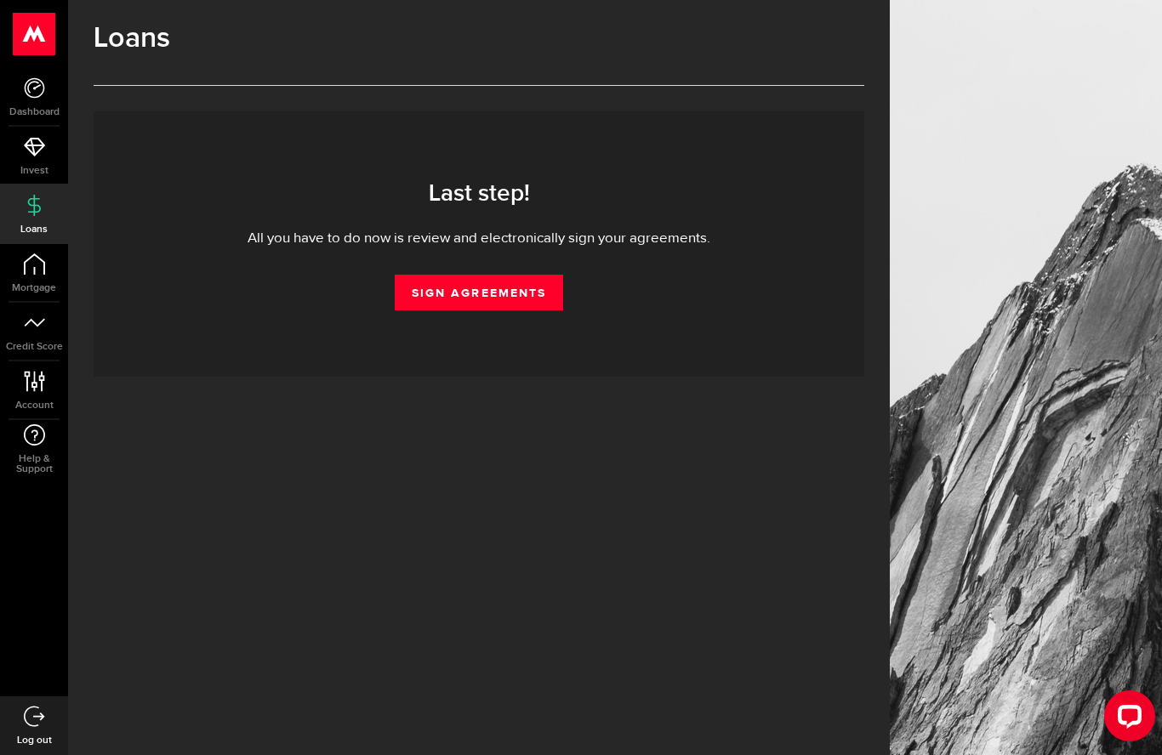
click at [485, 295] on link "Sign Agreements" at bounding box center [479, 293] width 168 height 36
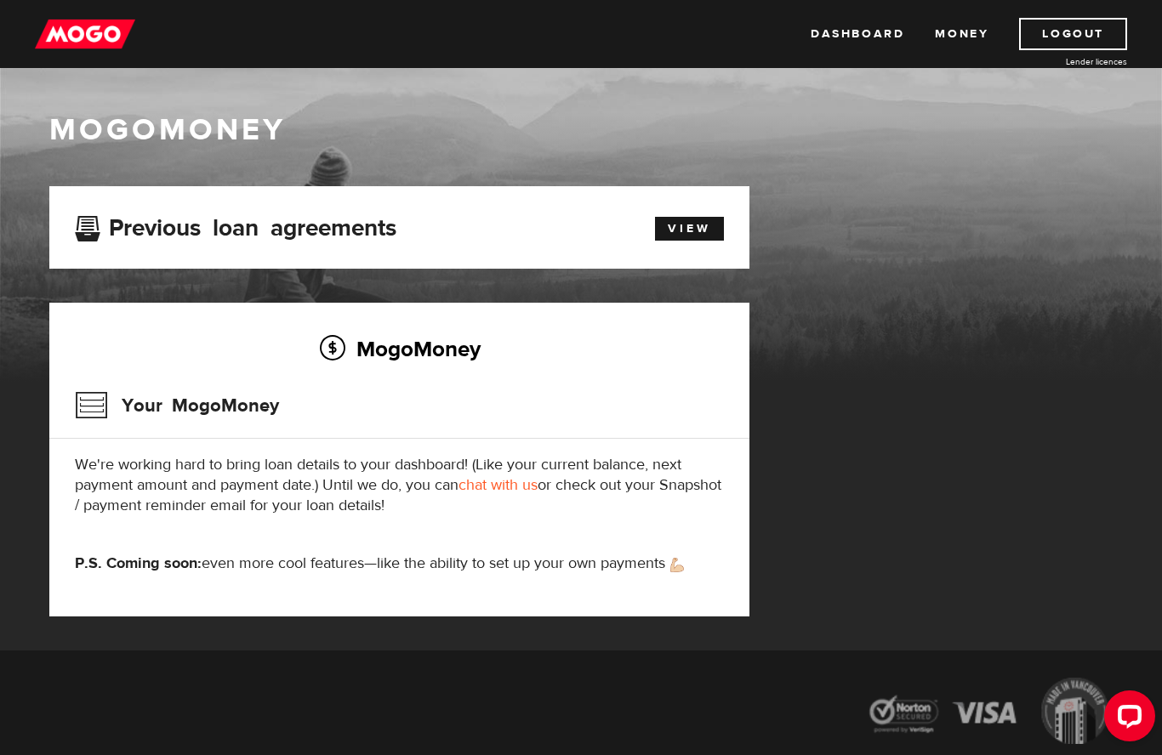
click at [687, 232] on link "View" at bounding box center [689, 229] width 69 height 24
click at [707, 232] on link "View" at bounding box center [689, 229] width 69 height 24
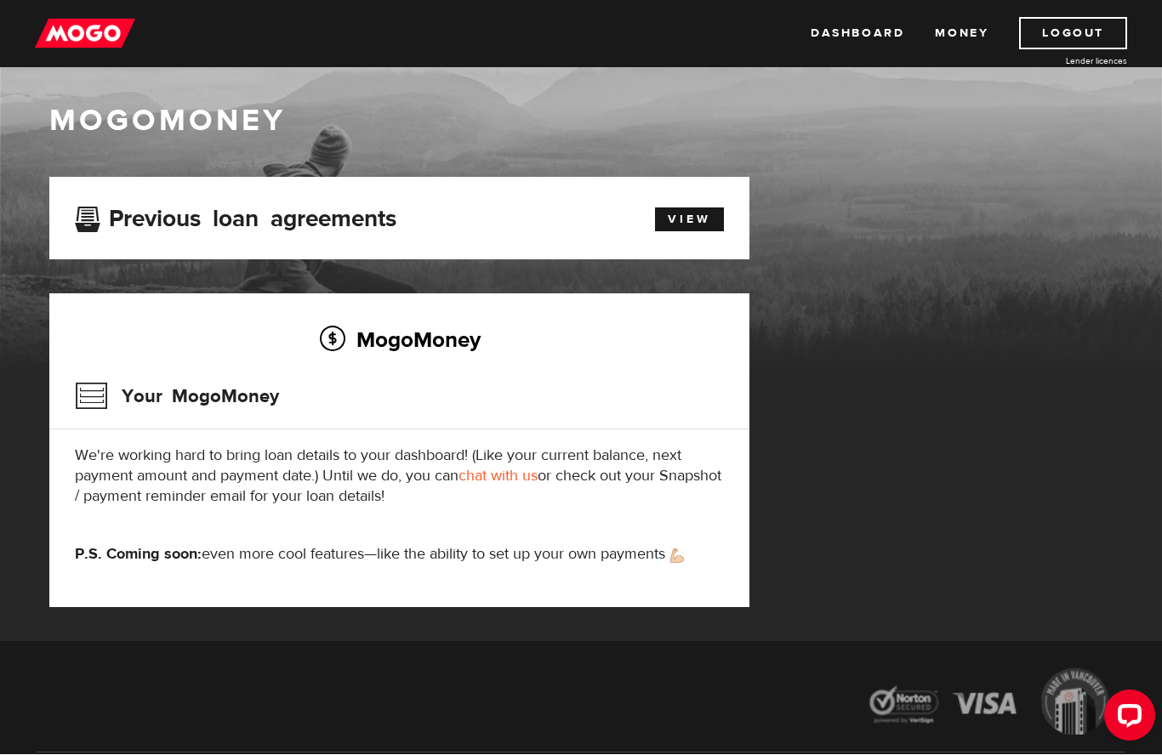
scroll to position [21, 0]
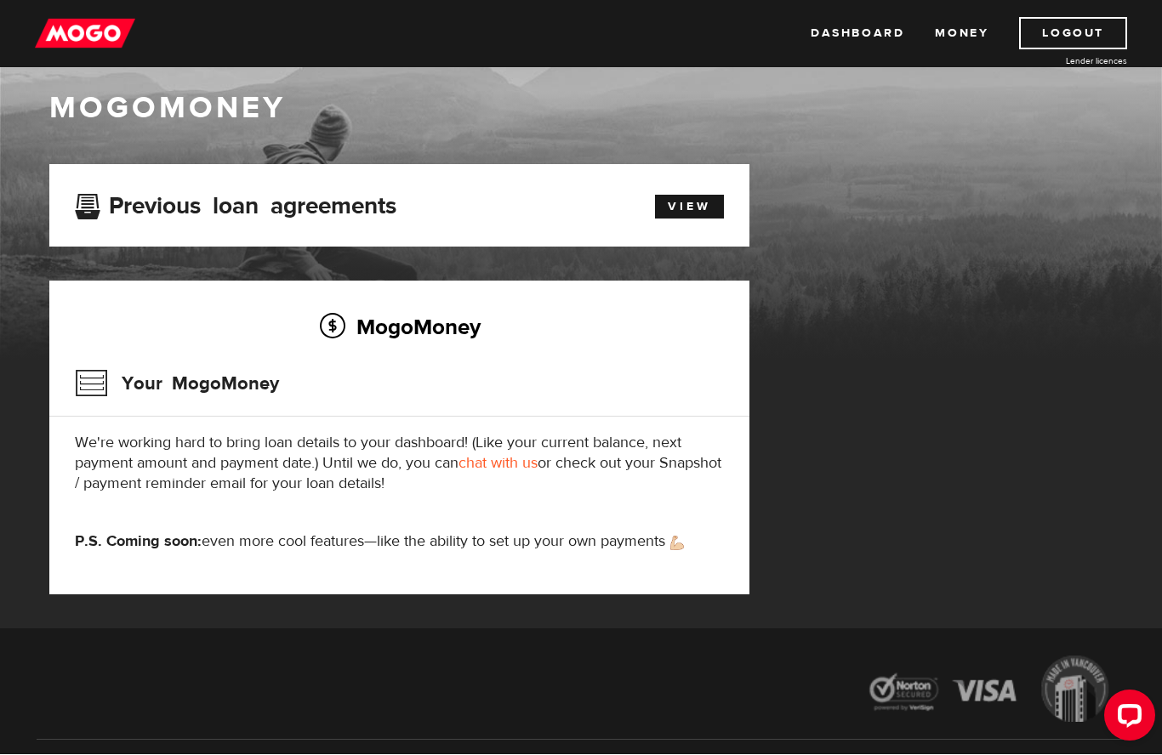
click at [134, 384] on h3 "Your MogoMoney" at bounding box center [177, 384] width 204 height 44
click at [689, 208] on link "View" at bounding box center [689, 208] width 69 height 24
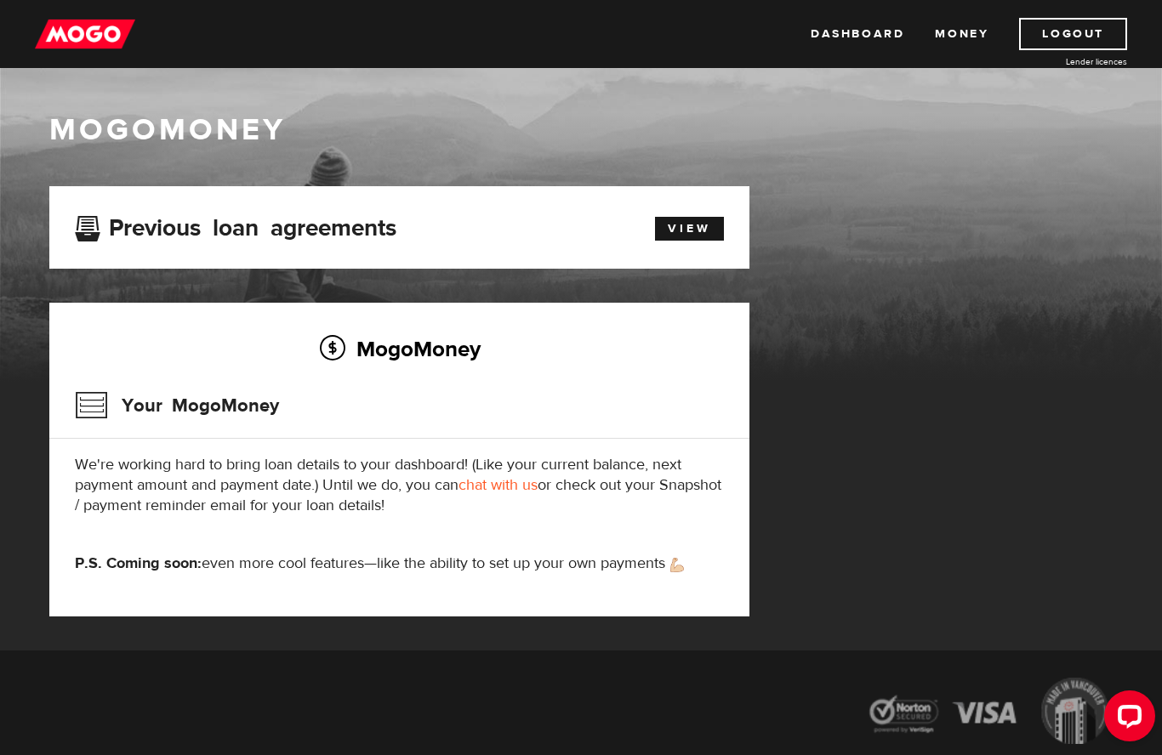
click at [866, 9] on div "Dashboard Money Logout Lender licences Dashboard Money Logout Lender licences" at bounding box center [581, 34] width 1162 height 68
click at [862, 30] on link "Dashboard" at bounding box center [858, 34] width 94 height 32
